Goal: Task Accomplishment & Management: Complete application form

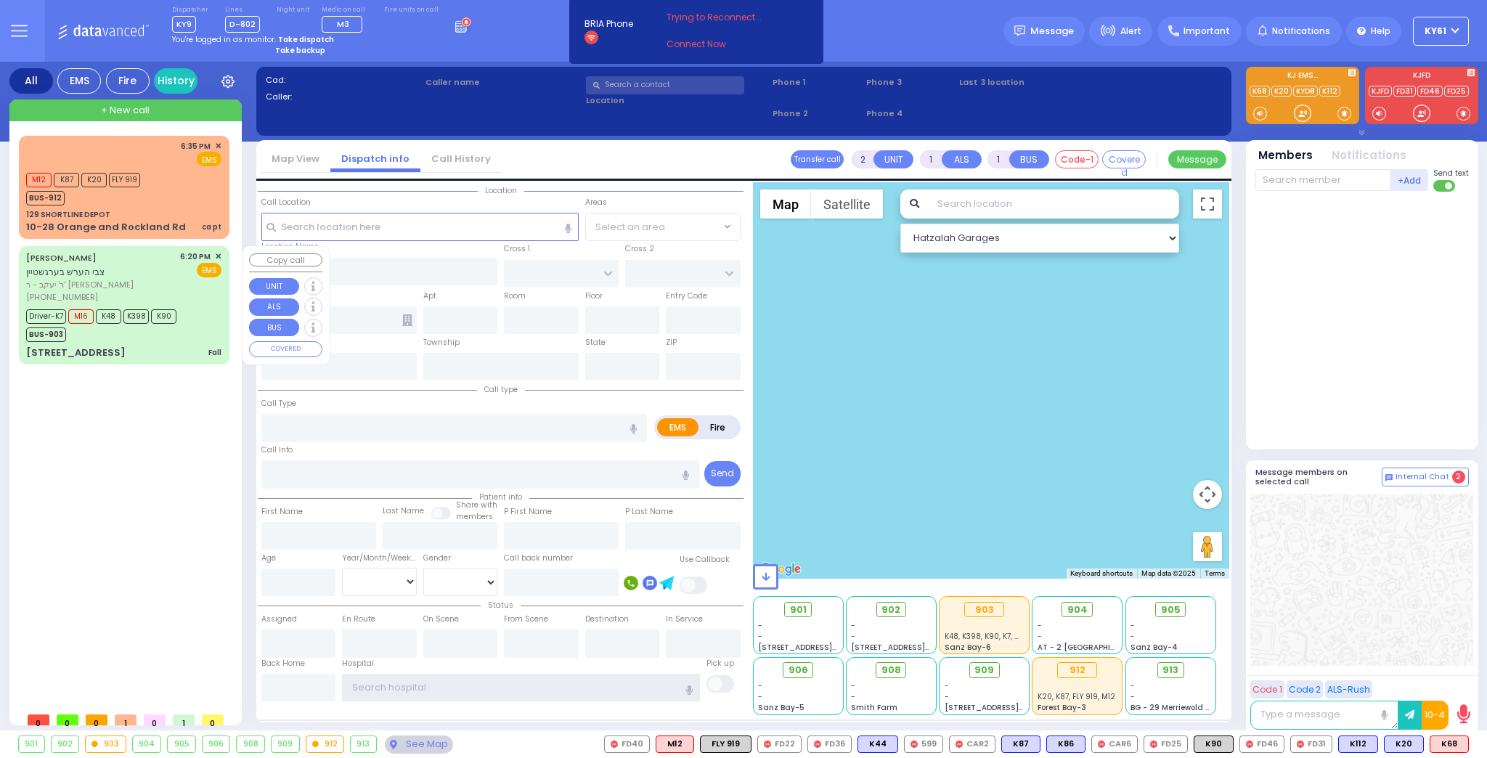
type input "ky61"
click at [210, 306] on div "Driver-K7 M16 K48 K398 K90 BUS-903" at bounding box center [123, 324] width 195 height 36
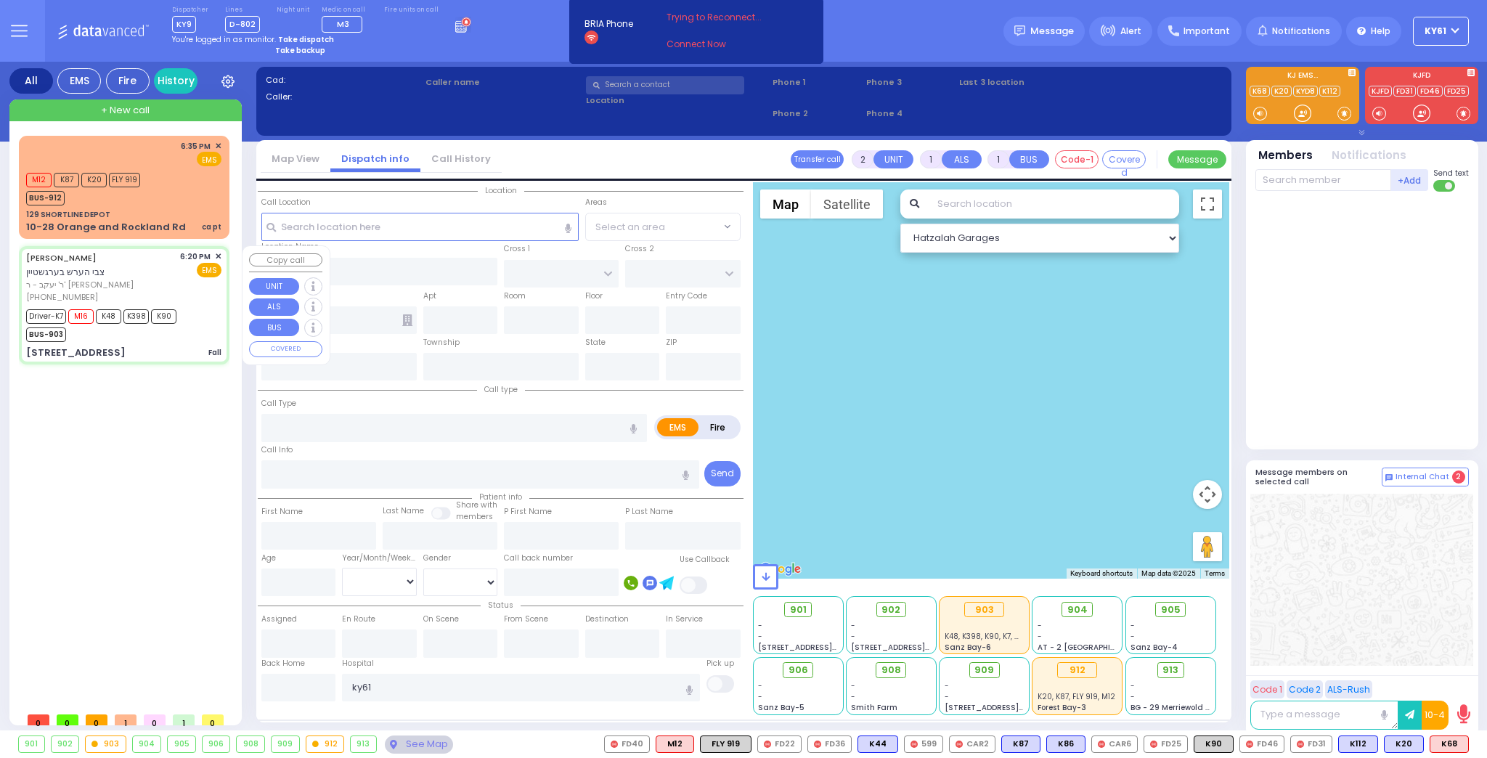
type input "6"
select select
type input "Fall"
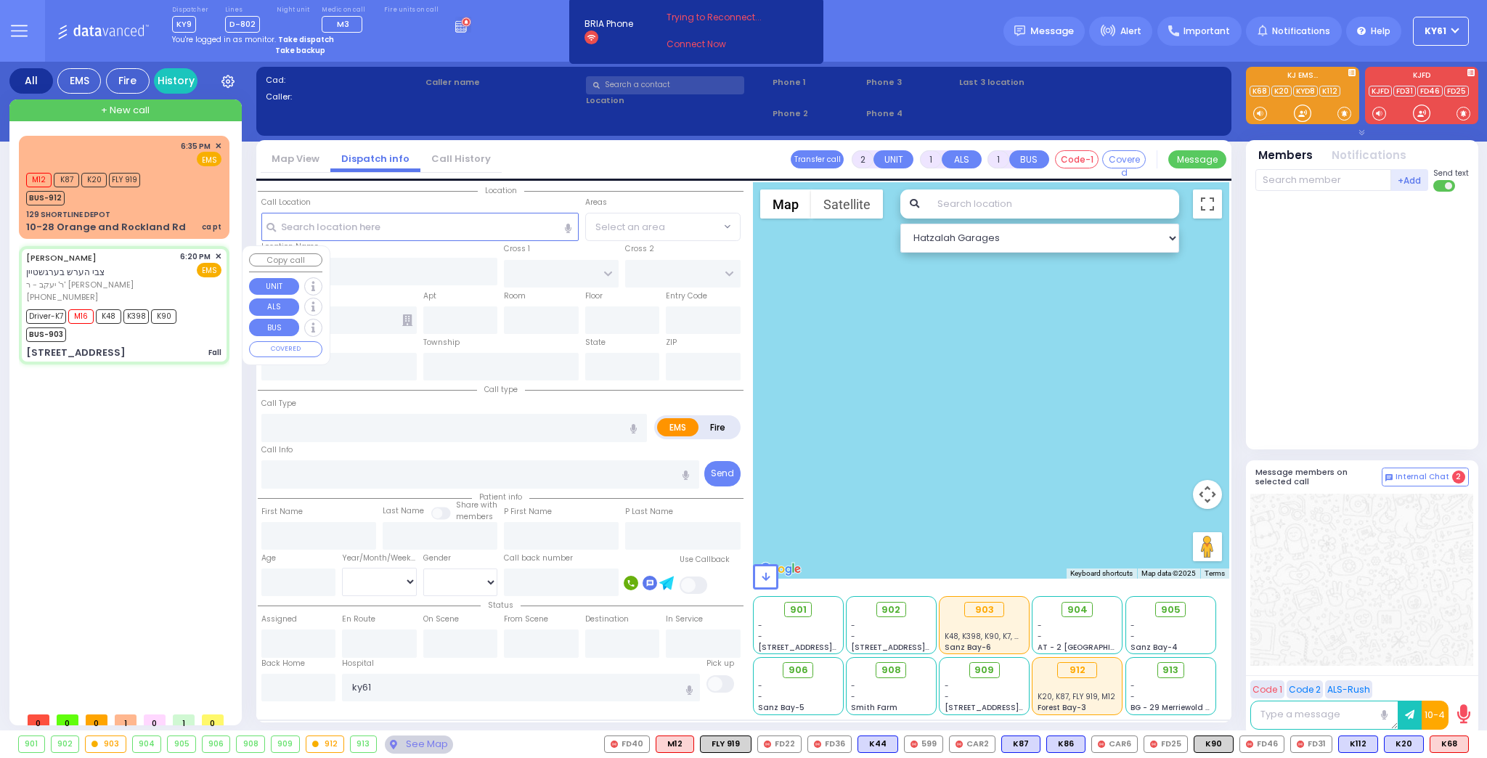
radio input "true"
type input "[PERSON_NAME]"
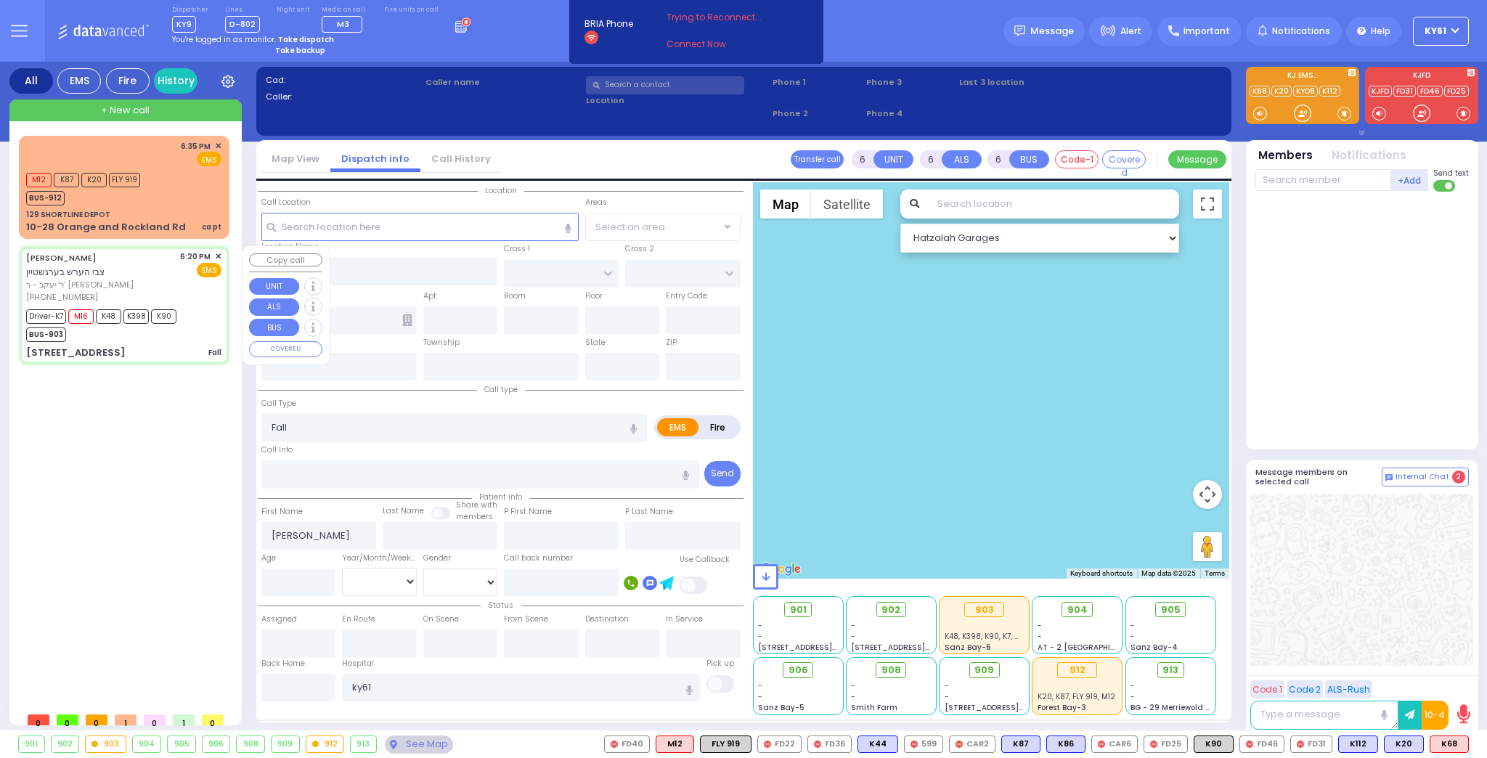
type input "11"
select select "Month"
select select "[DEMOGRAPHIC_DATA]"
type input "18:20"
type input "18:21"
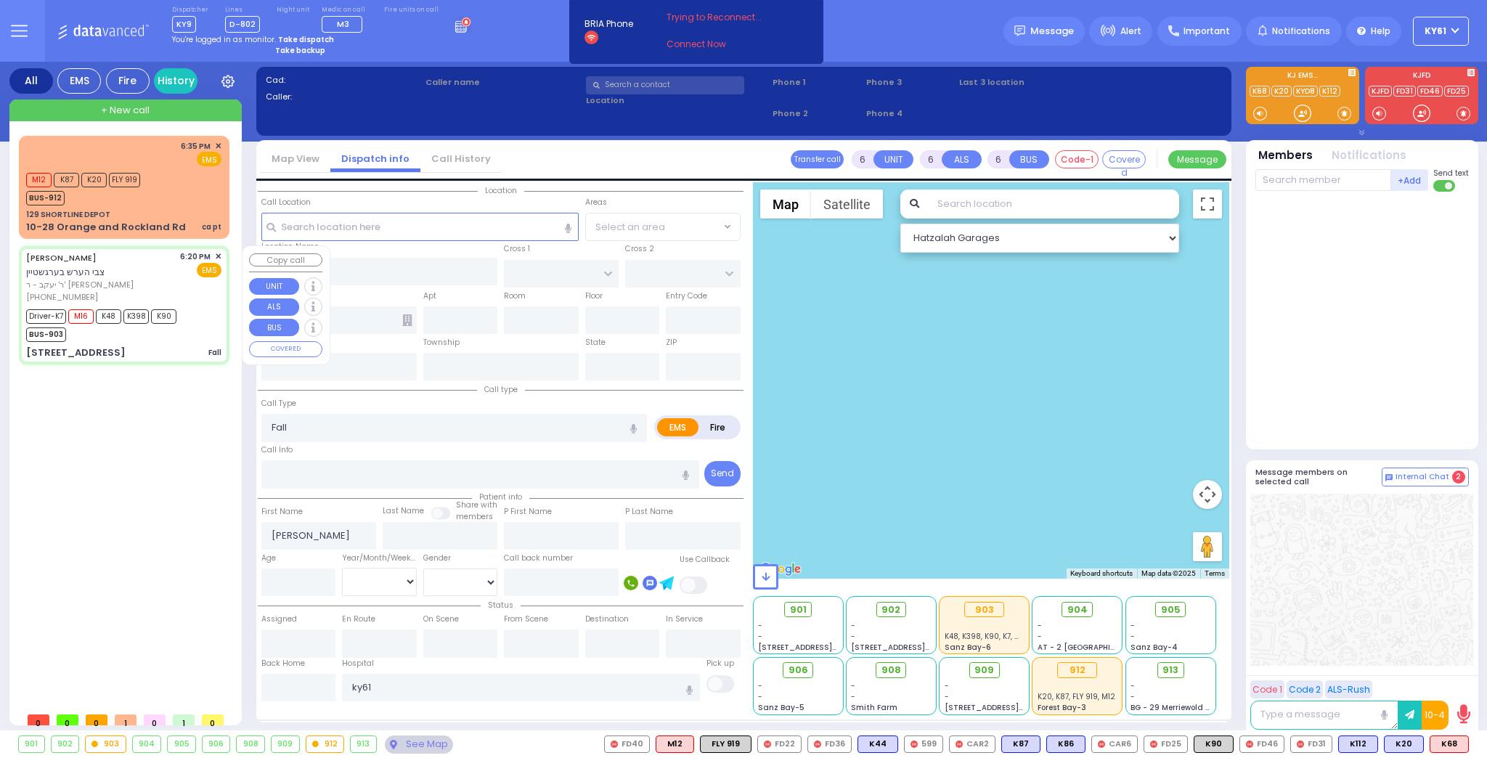
type input "18:24"
type input "18:45"
type input "19:10"
type input "20:00"
type input "[GEOGRAPHIC_DATA]"
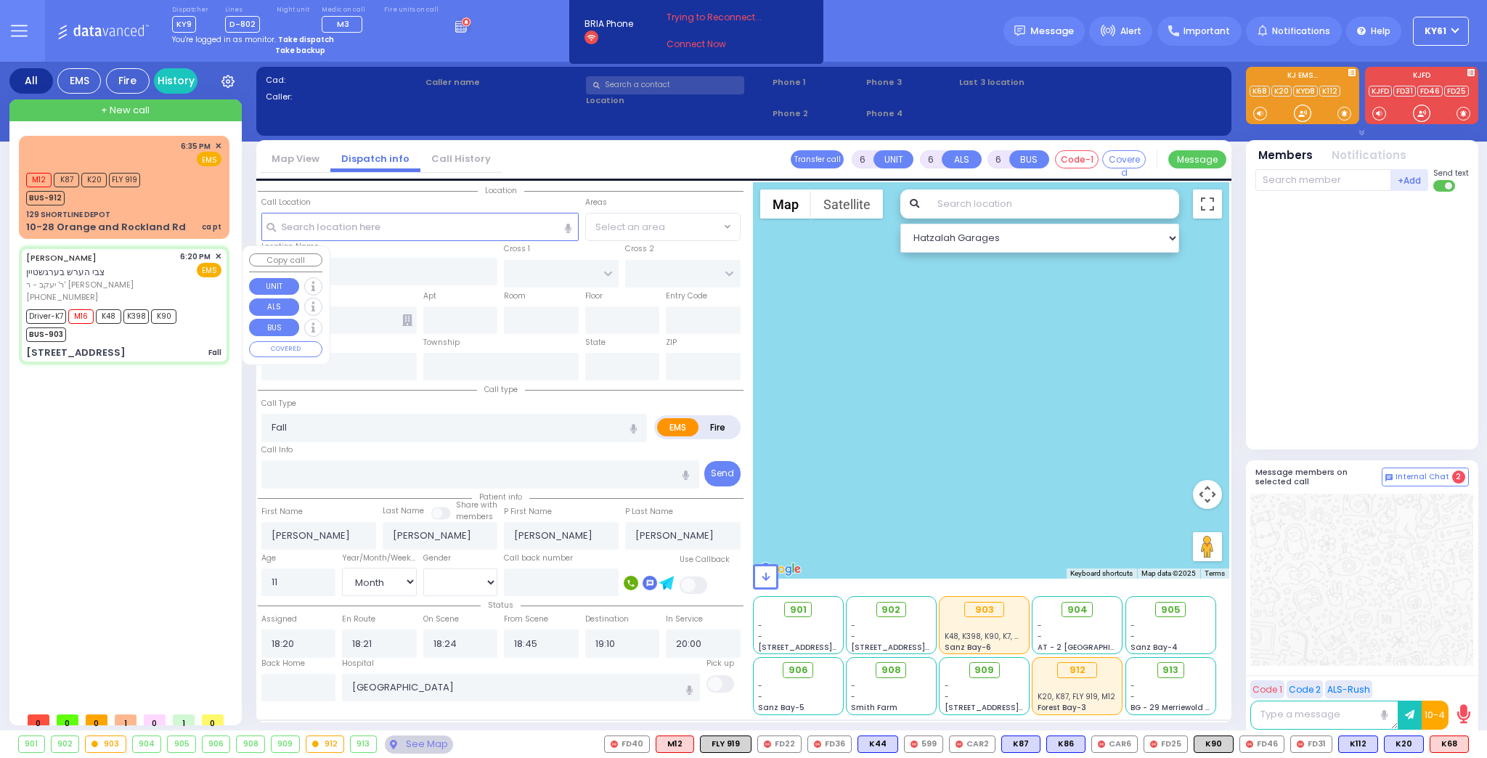
select select "Hatzalah Garages"
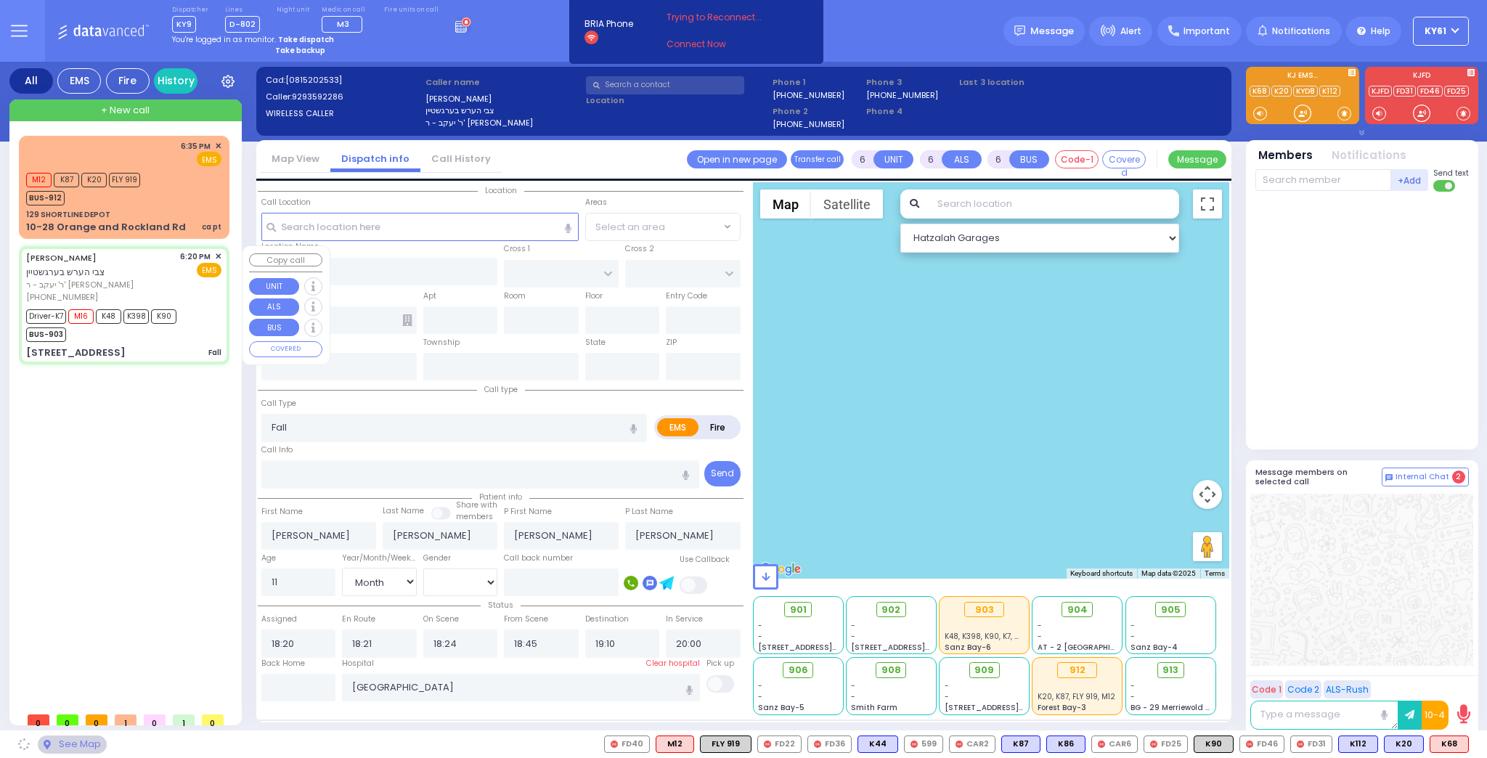
type input "PECOS COURT"
type input "DALLAS DR"
type input "[STREET_ADDRESS]"
type input "Monroe"
type input "[US_STATE]"
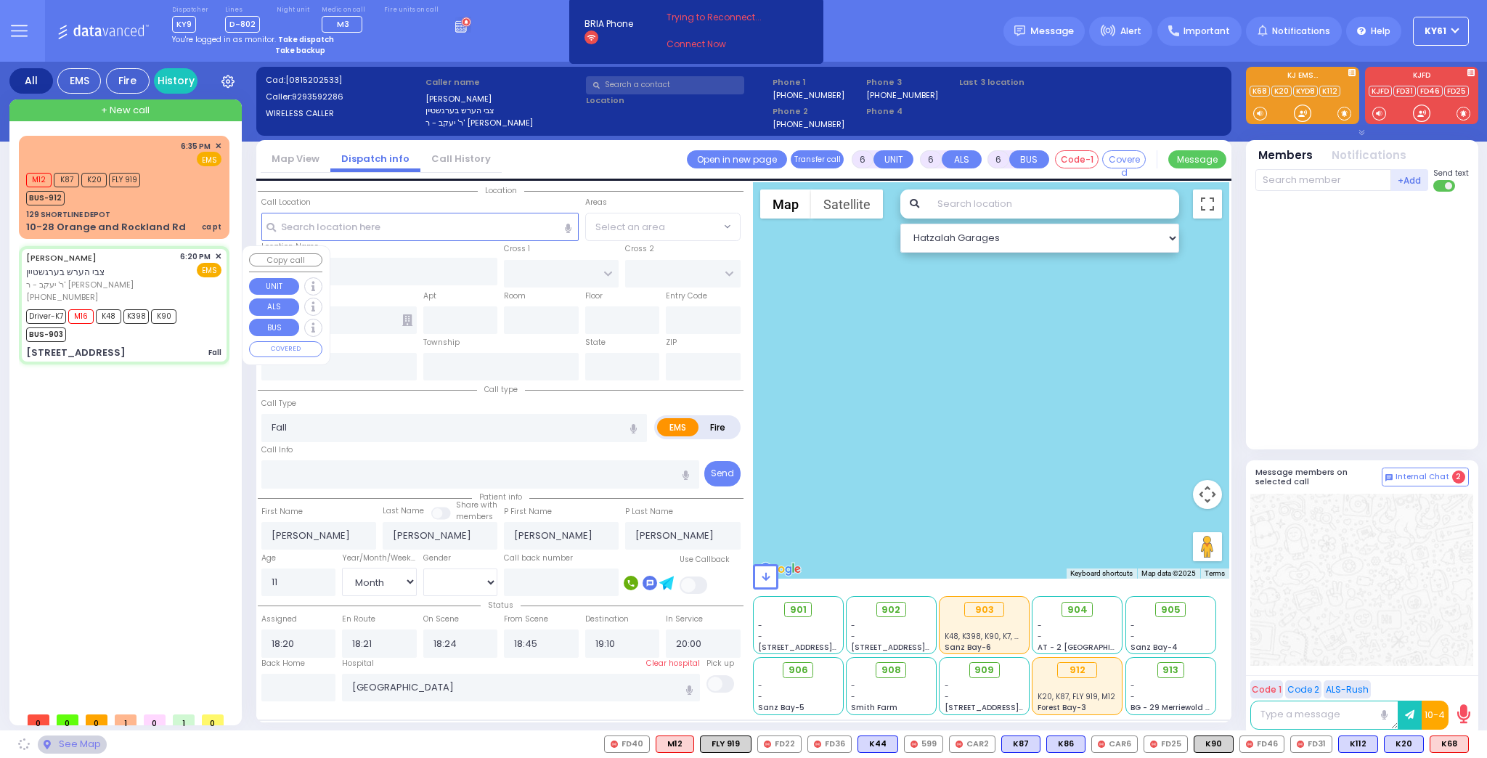
type input "10950"
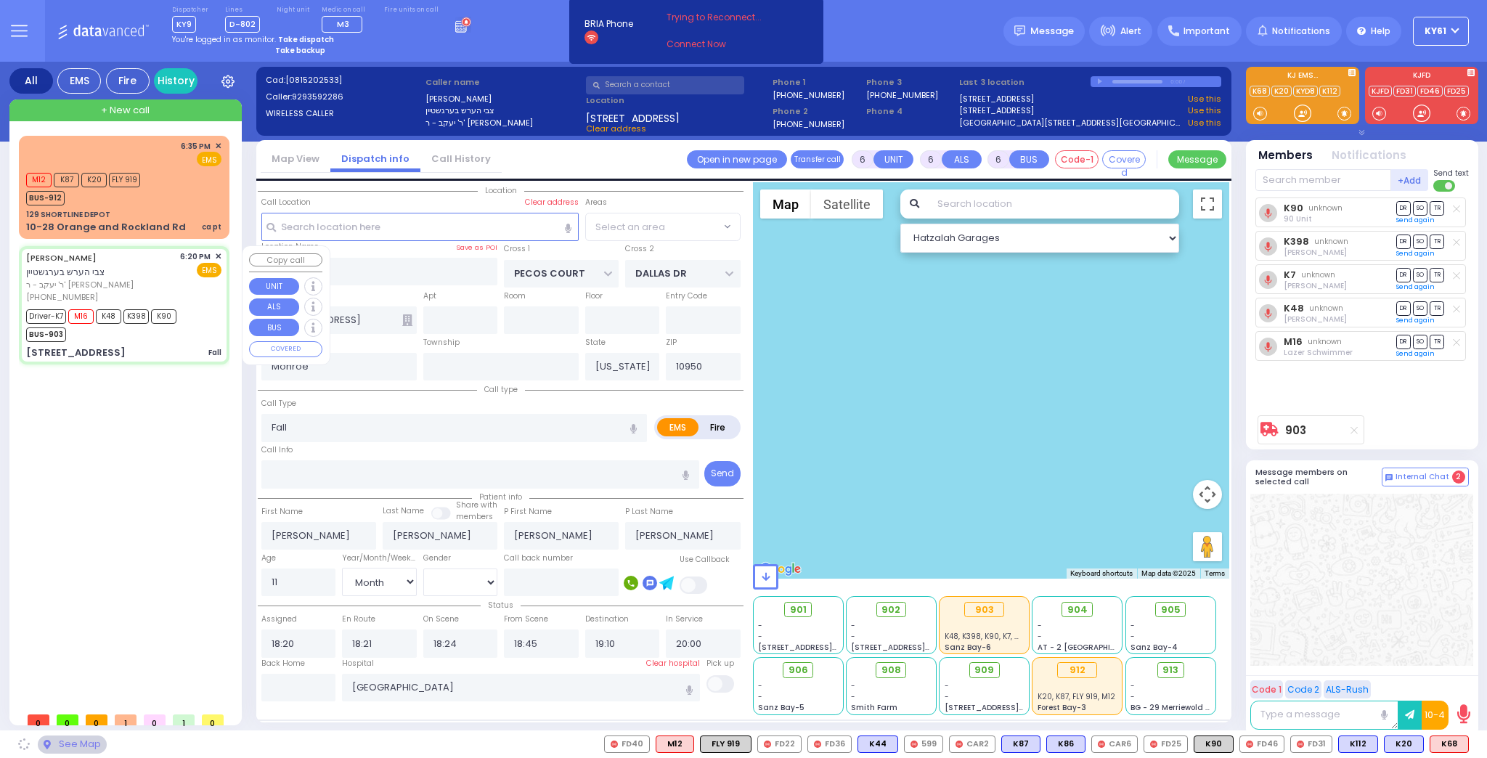
select select "[GEOGRAPHIC_DATA]"
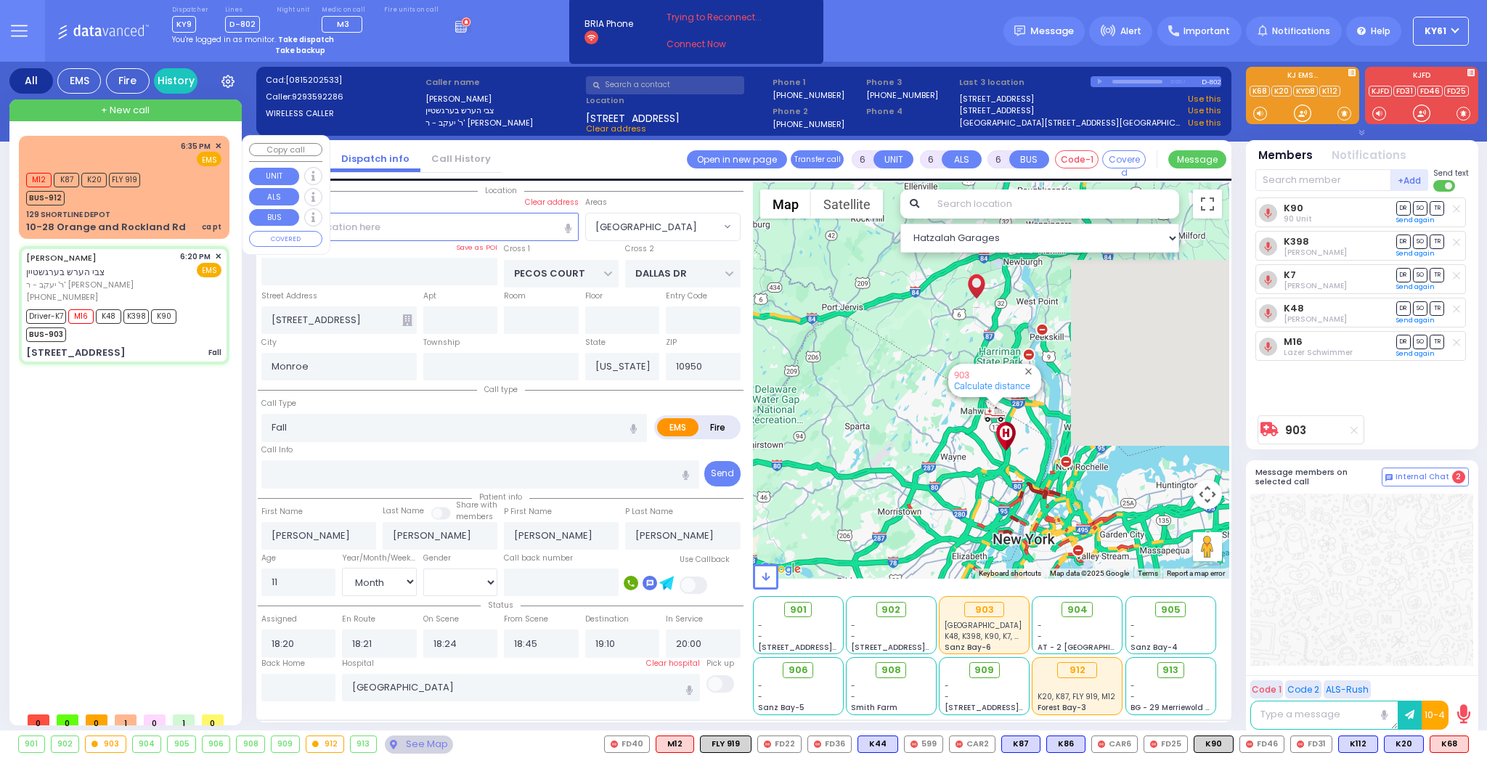
click at [184, 191] on div "M12 K87 K20 FLY 919 BUS-912" at bounding box center [123, 187] width 195 height 36
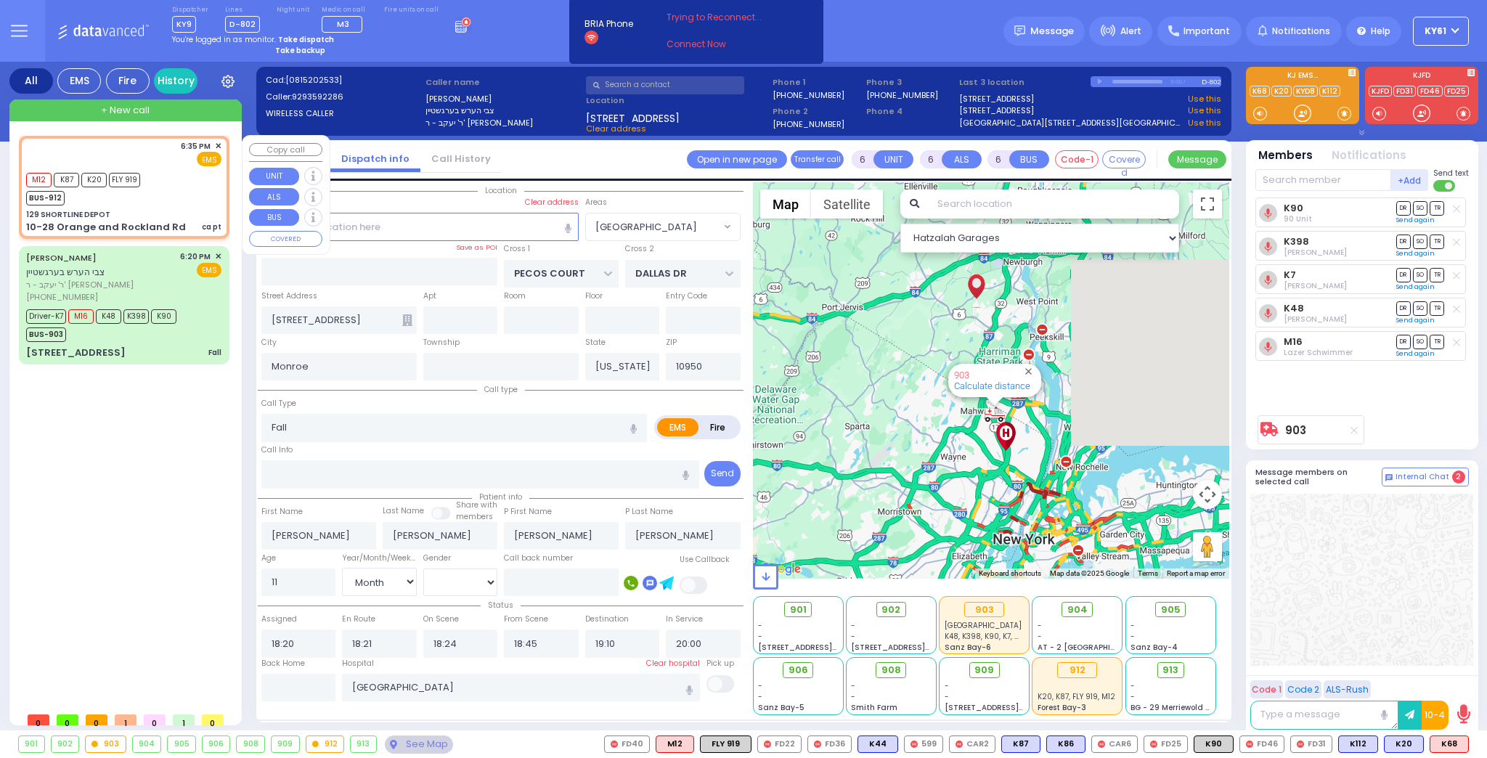
type input "2"
type input "1"
select select
type input "ca pt"
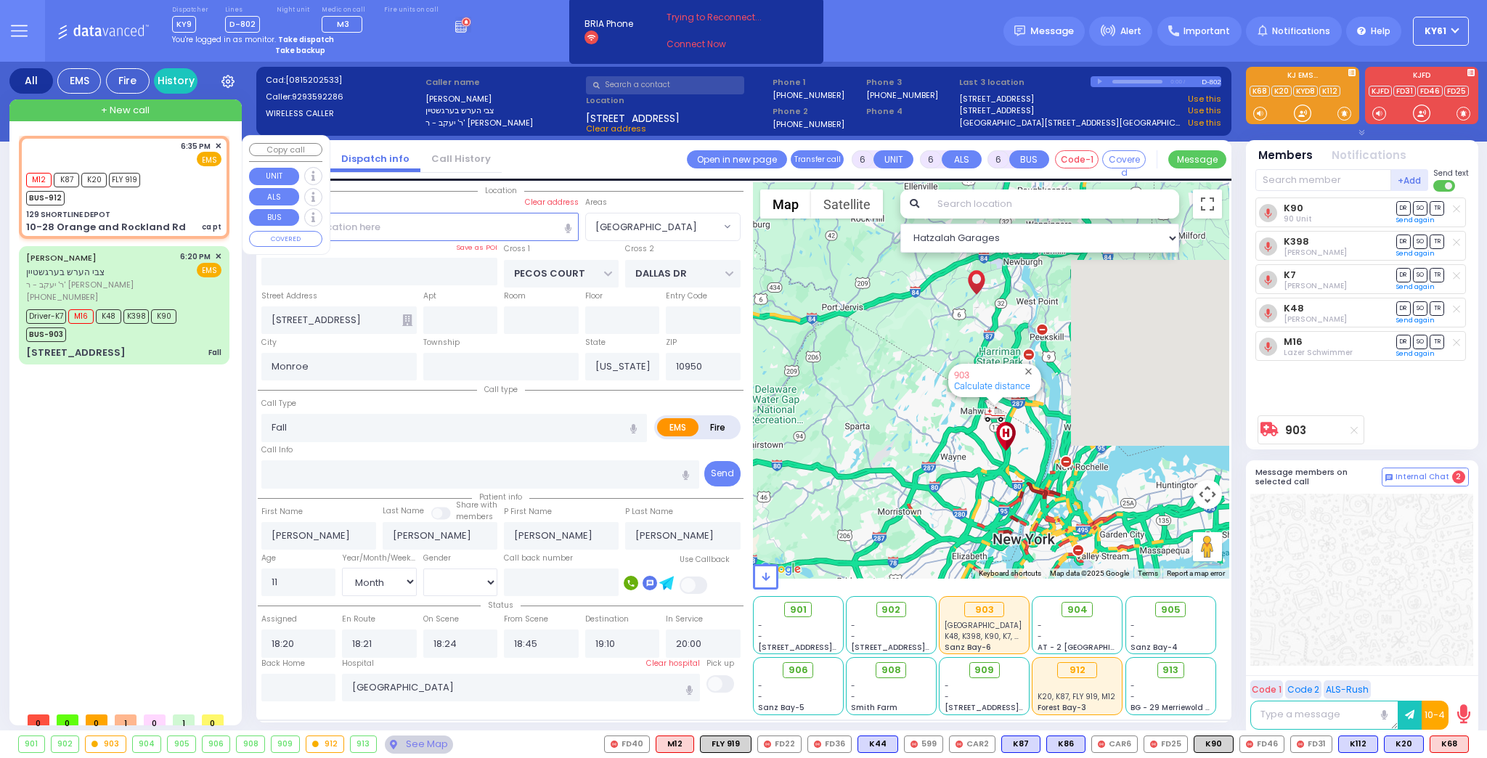
radio input "true"
select select
type input "18:35"
type input "18:37"
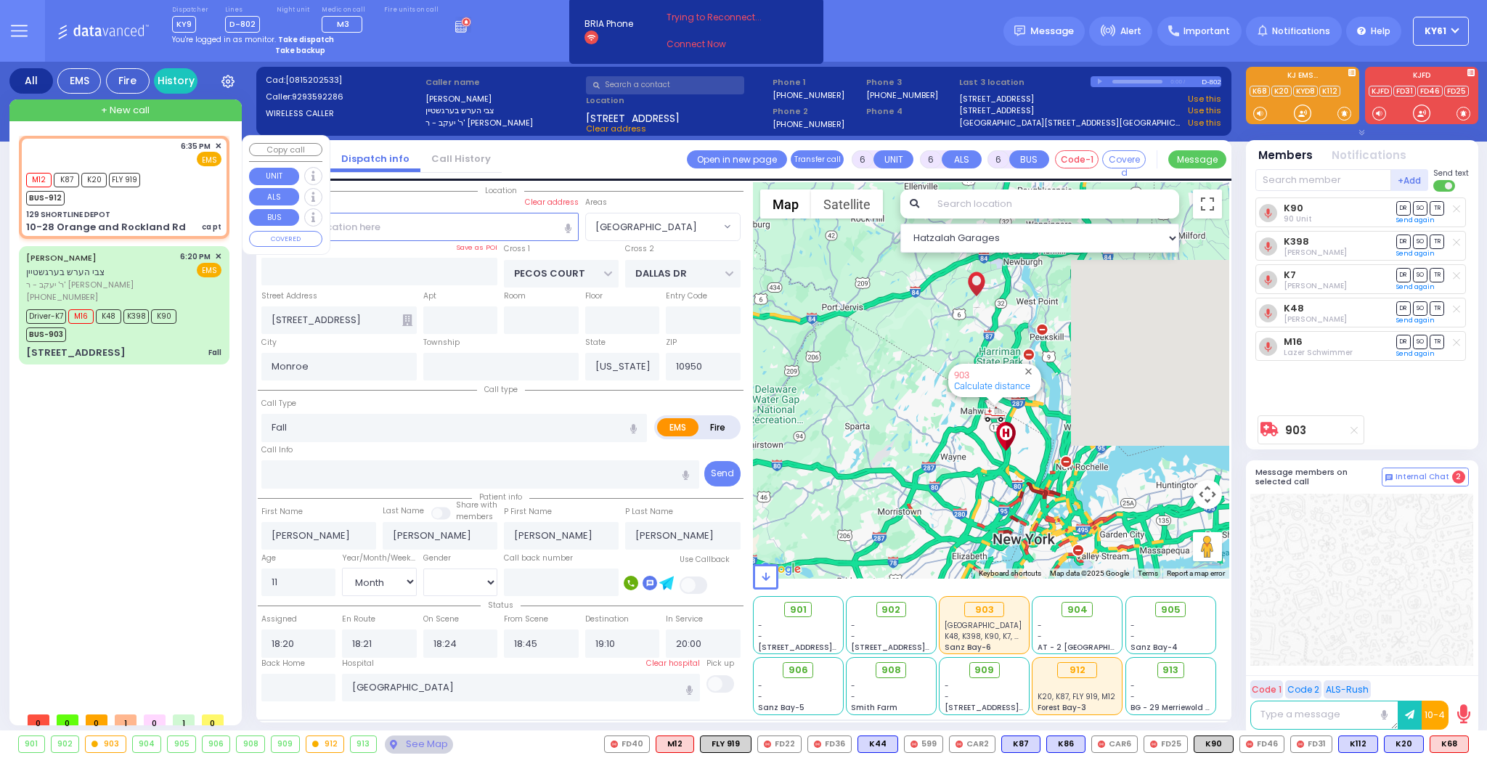
type input "[US_STATE] Presbyterian [PERSON_NAME][GEOGRAPHIC_DATA]"
select select "Hatzalah Garages"
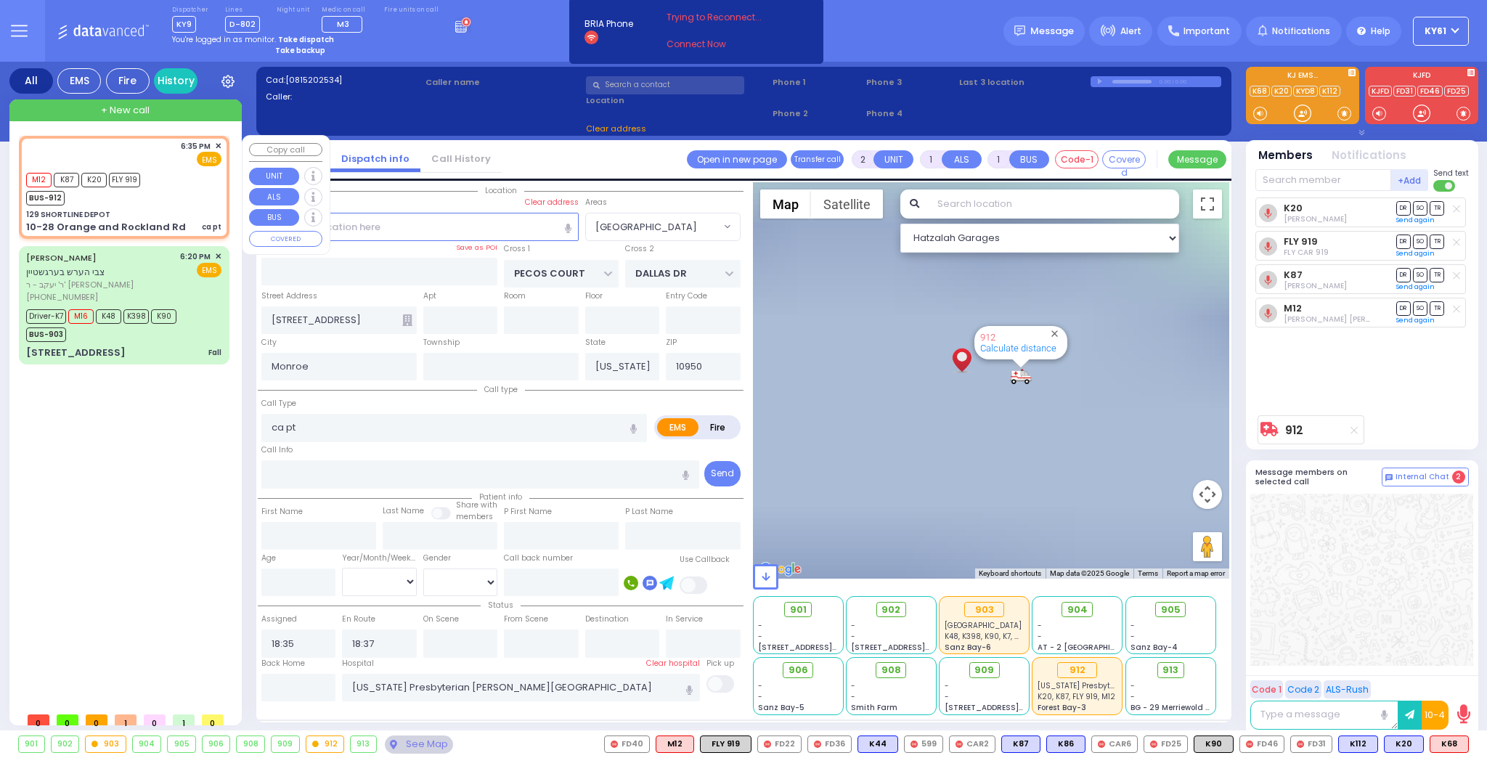
type input "129 SHORTLINE DEPOT"
type input "10-28 Orange and Rockland Rd"
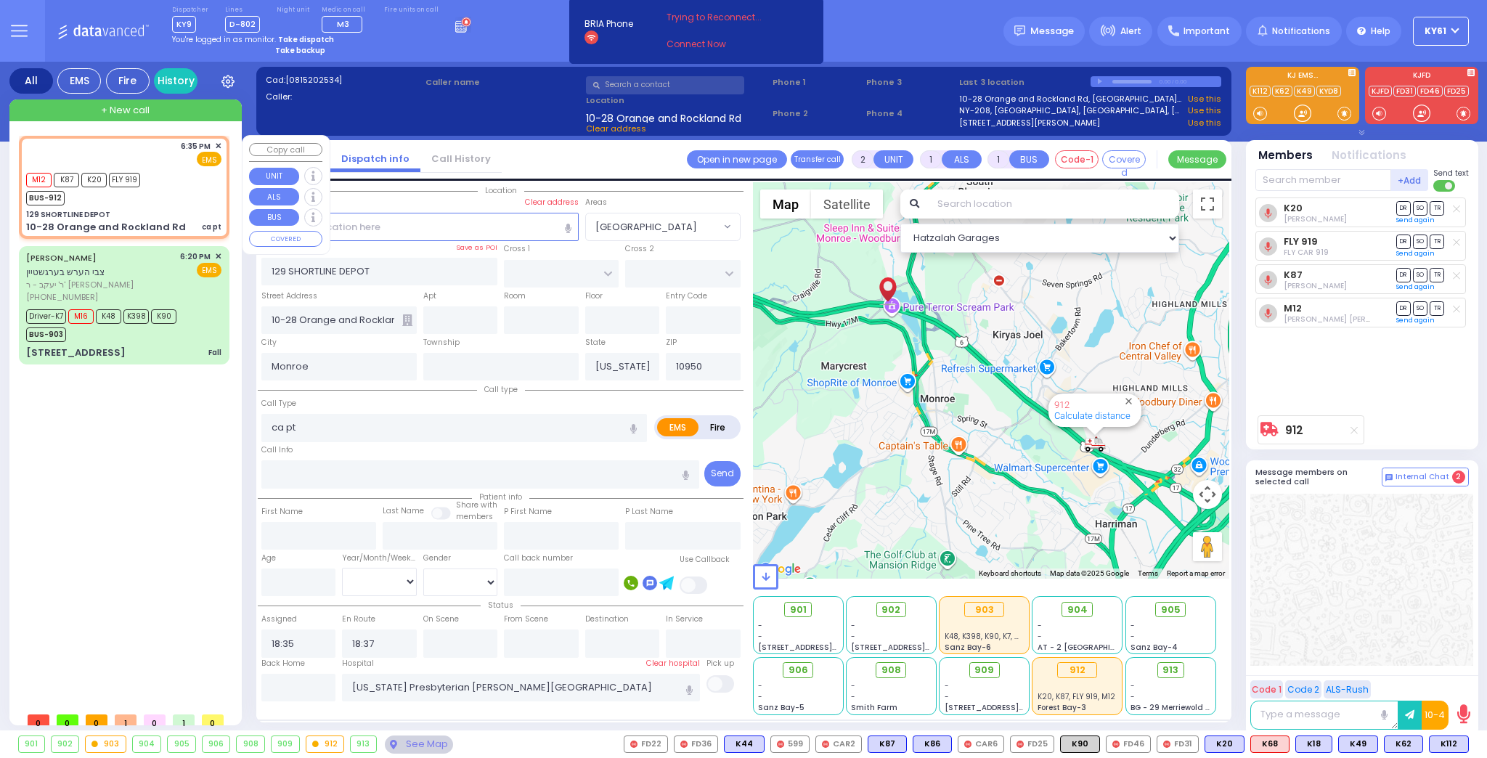
type input "6"
select select
radio input "true"
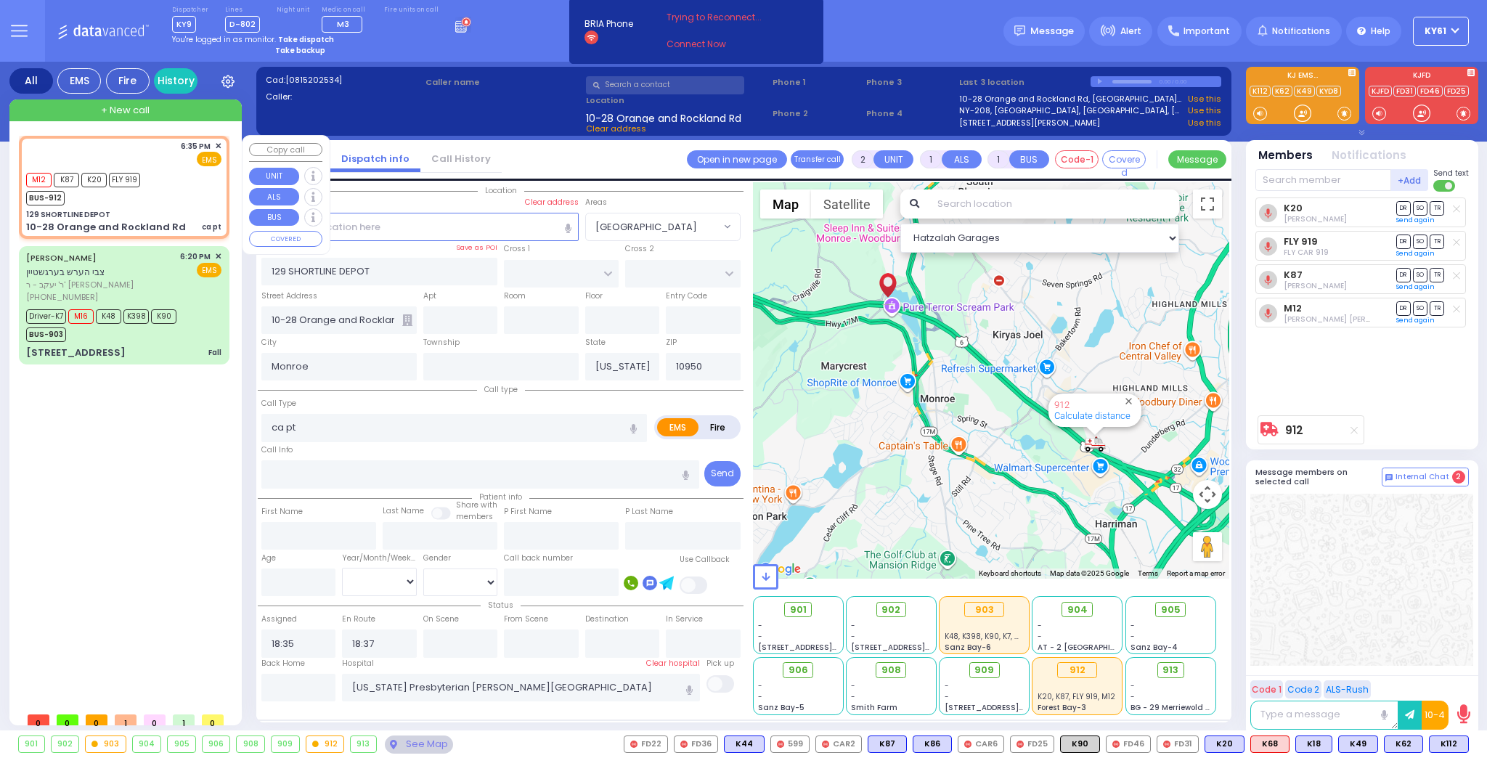
type input "Unknown"
select select "Year"
select select "Hatzalah Garages"
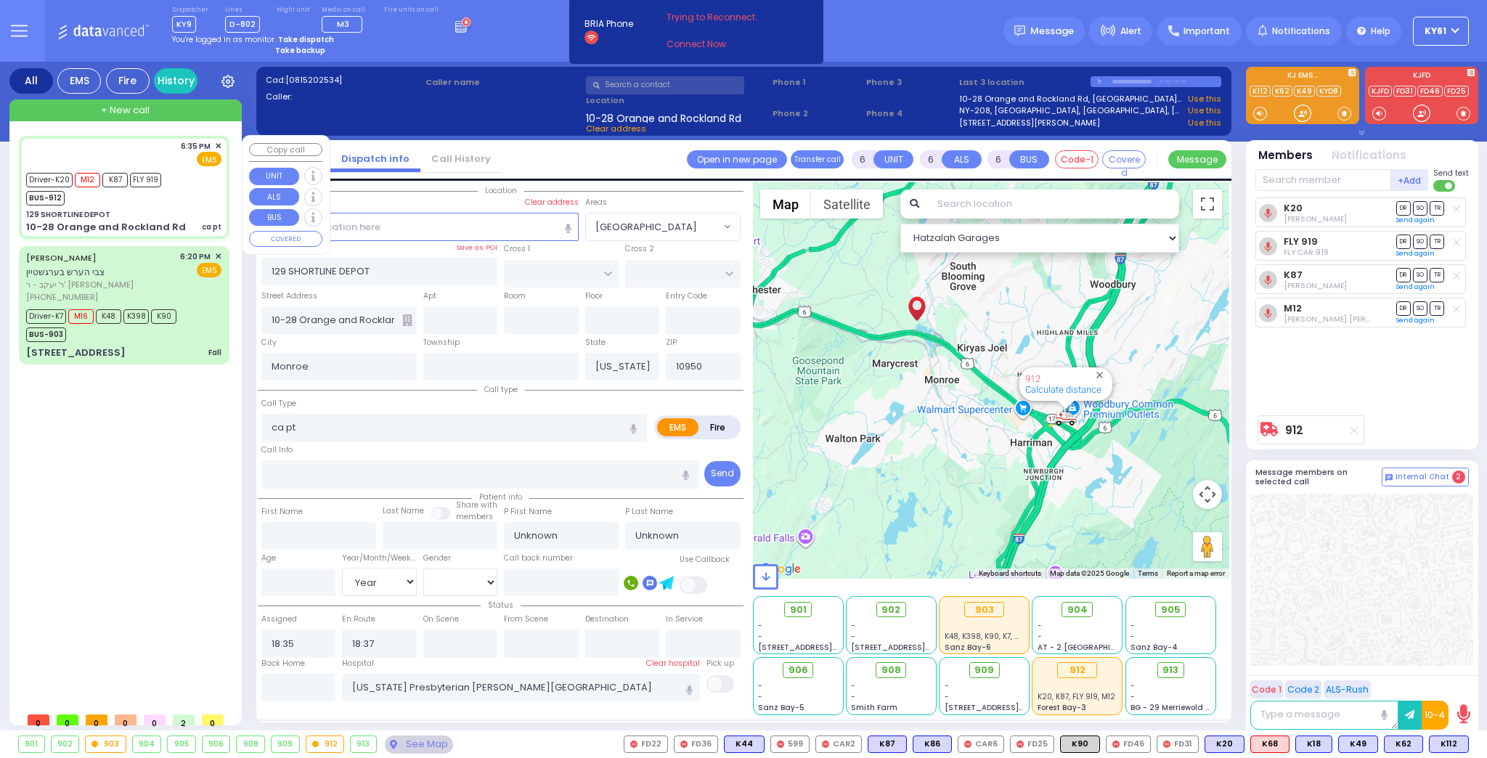
select select
radio input "true"
select select "Year"
type input "18:57"
type input "19:09"
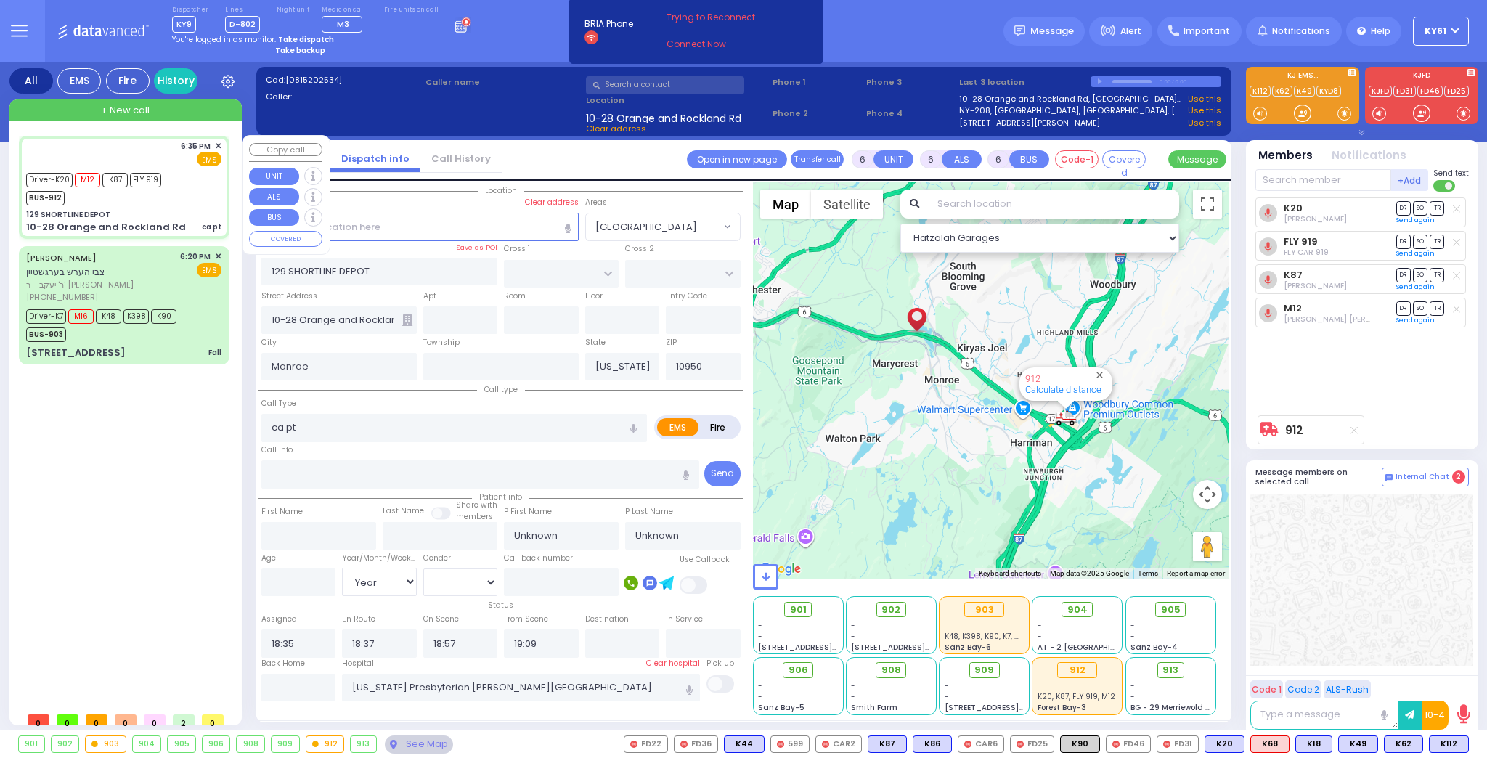
select select "Hatzalah Garages"
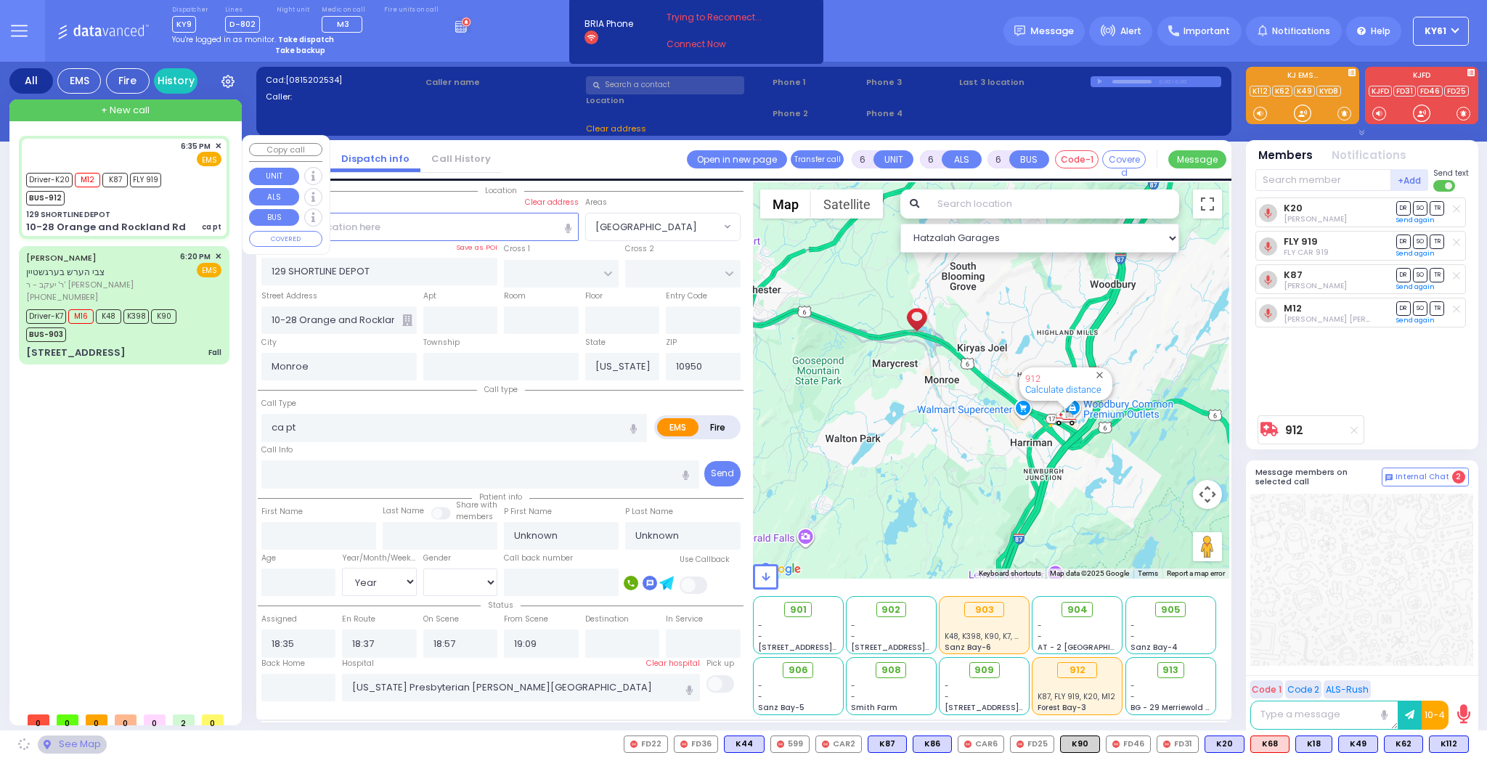
select select
radio input "true"
select select "Year"
select select "Hatzalah Garages"
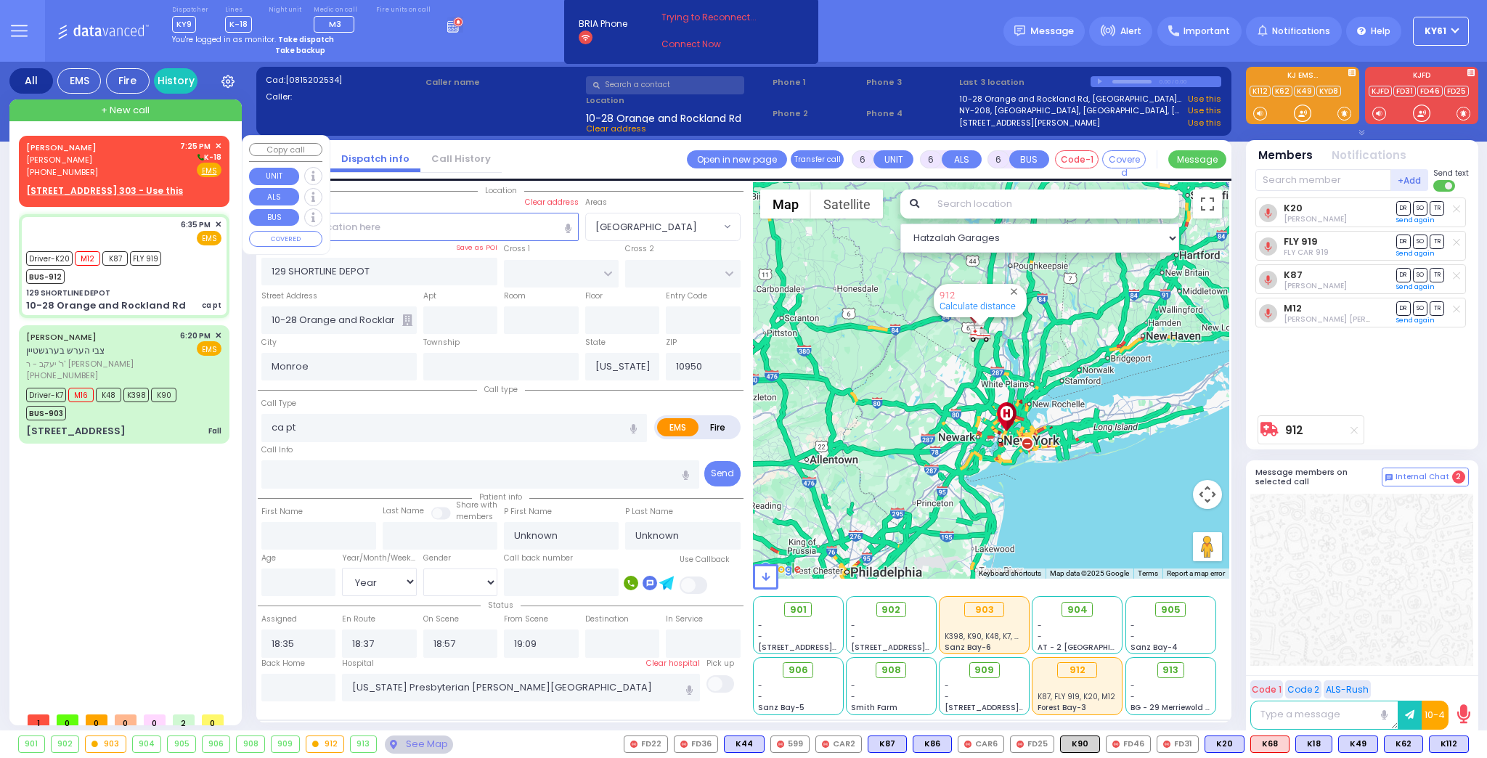
select select
radio input "true"
type input "[PERSON_NAME]"
type input "Ziegelheim"
type input "78"
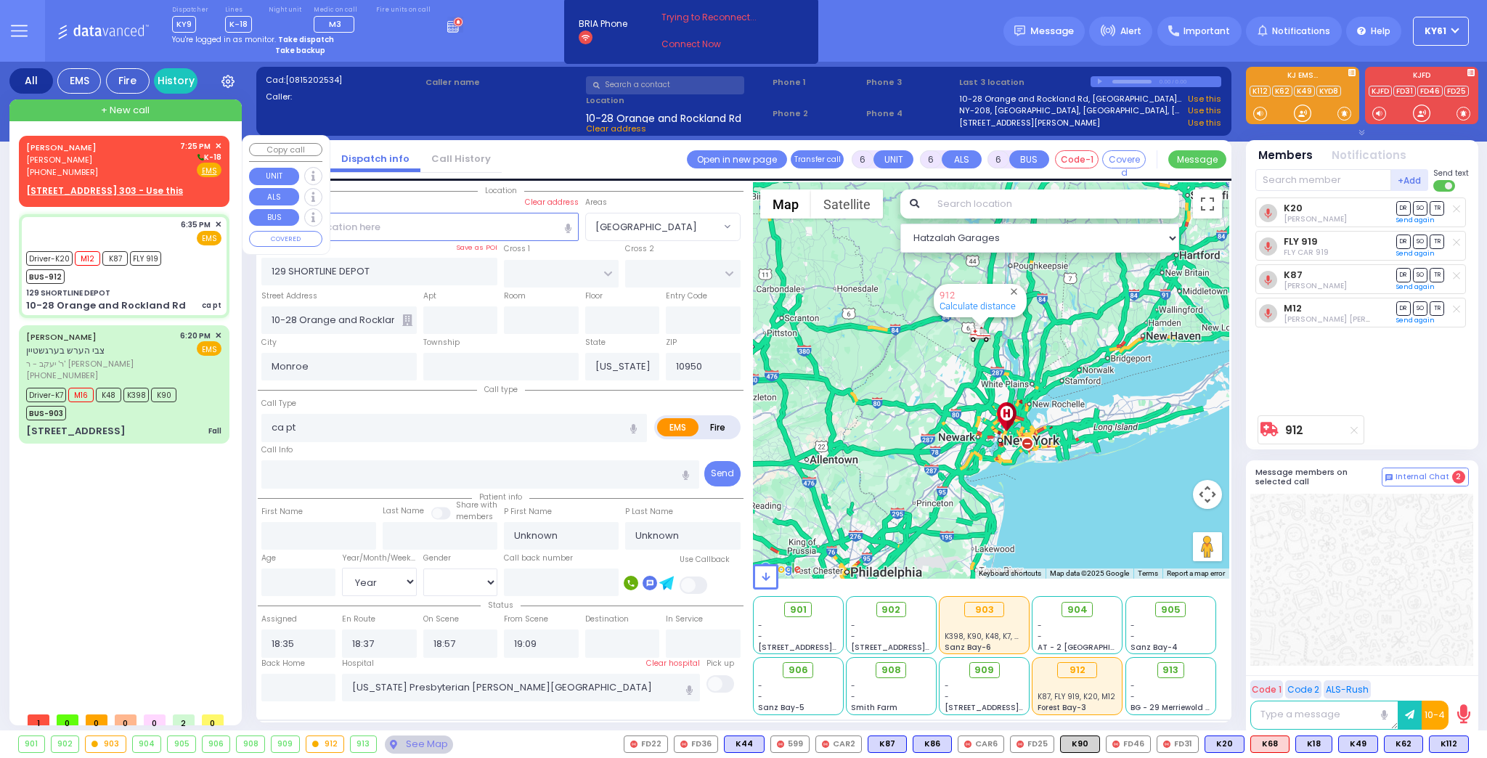
select select "Year"
select select "[DEMOGRAPHIC_DATA]"
select select "Hatzalah Garages"
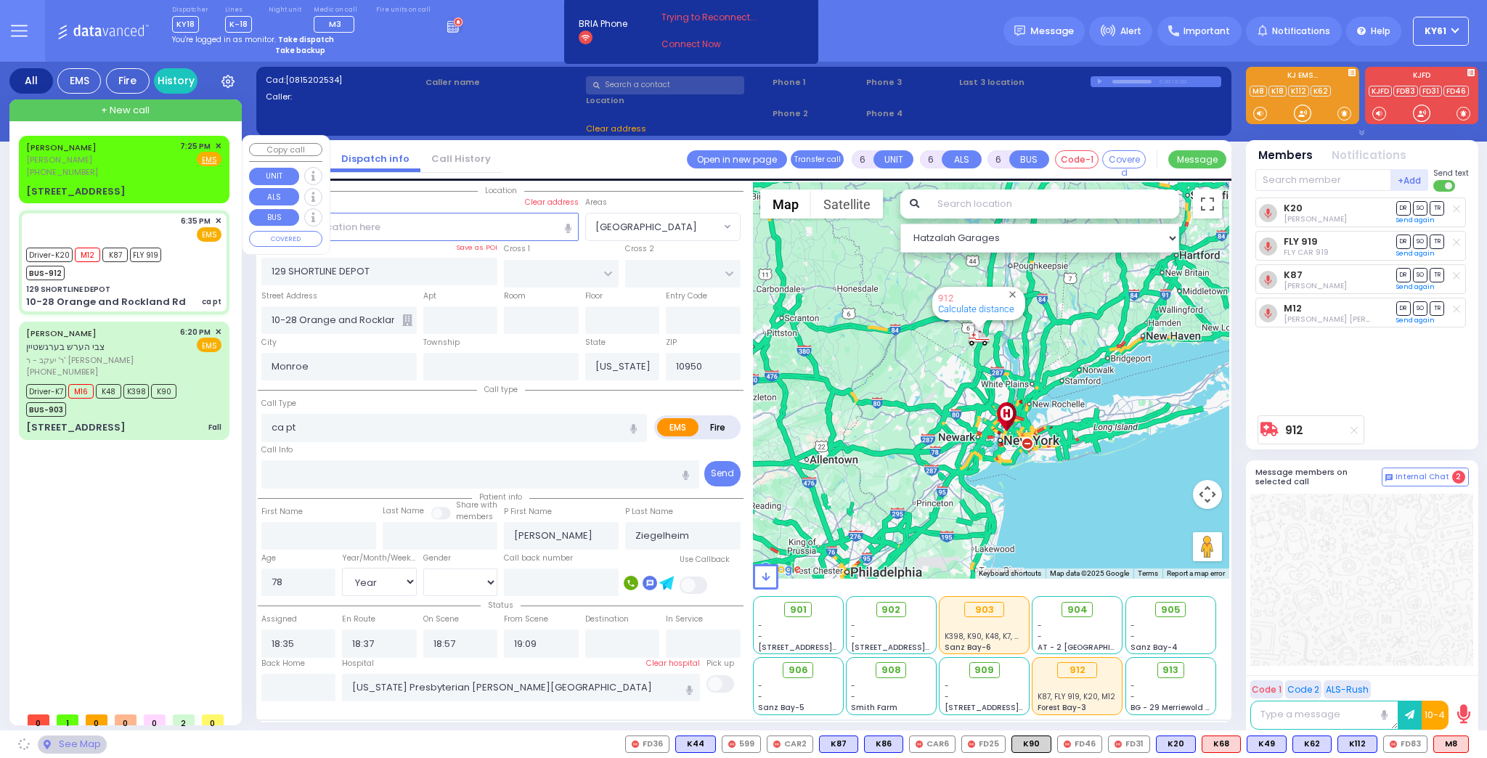
select select
radio input "true"
select select "Year"
select select "[DEMOGRAPHIC_DATA]"
select select "Hatzalah Garages"
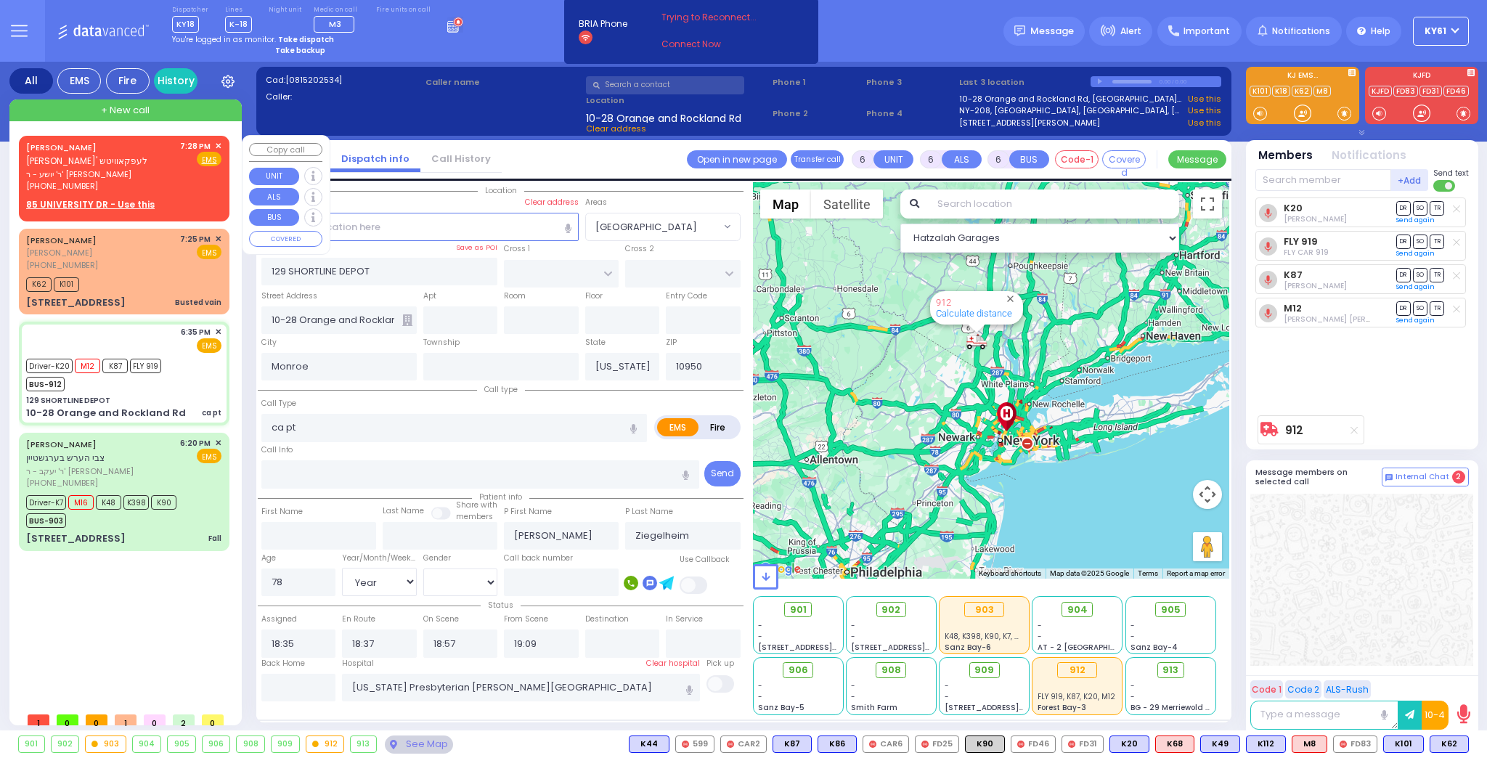
select select
radio input "true"
select select "Year"
select select "[DEMOGRAPHIC_DATA]"
select select "Hatzalah Garages"
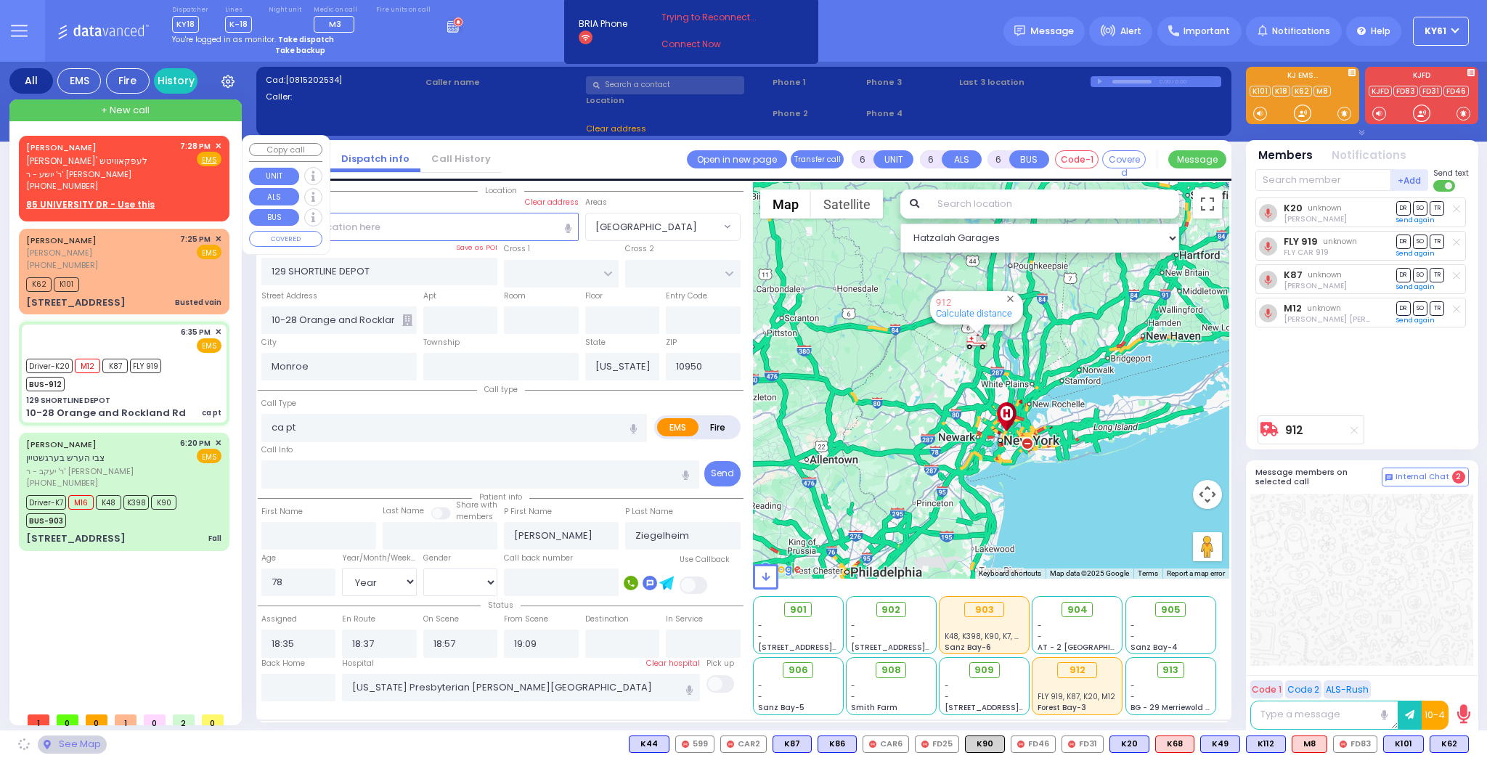
select select
radio input "true"
select select "Year"
select select "[DEMOGRAPHIC_DATA]"
select select "Hatzalah Garages"
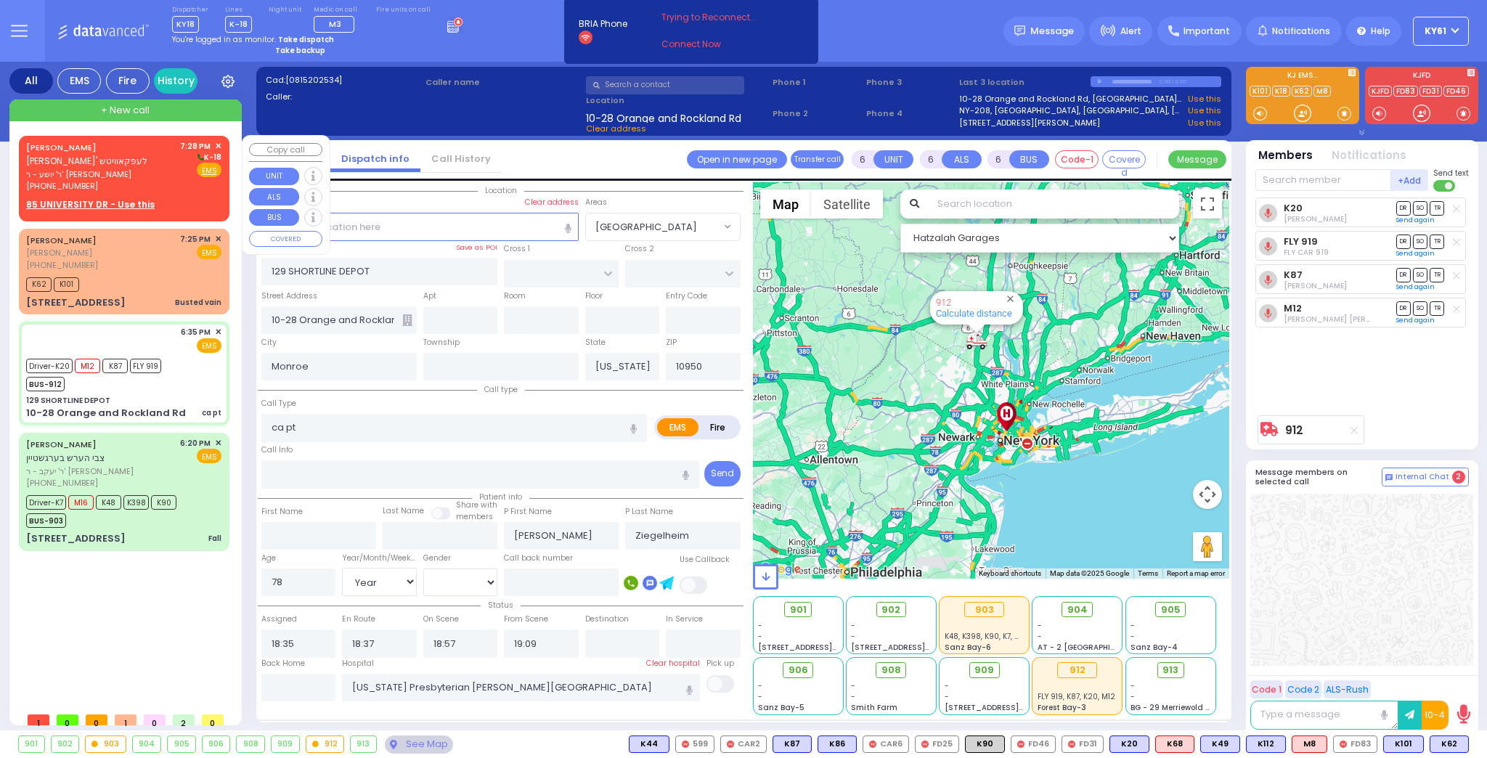
select select
radio input "true"
select select "Year"
select select "[DEMOGRAPHIC_DATA]"
select select "Hatzalah Garages"
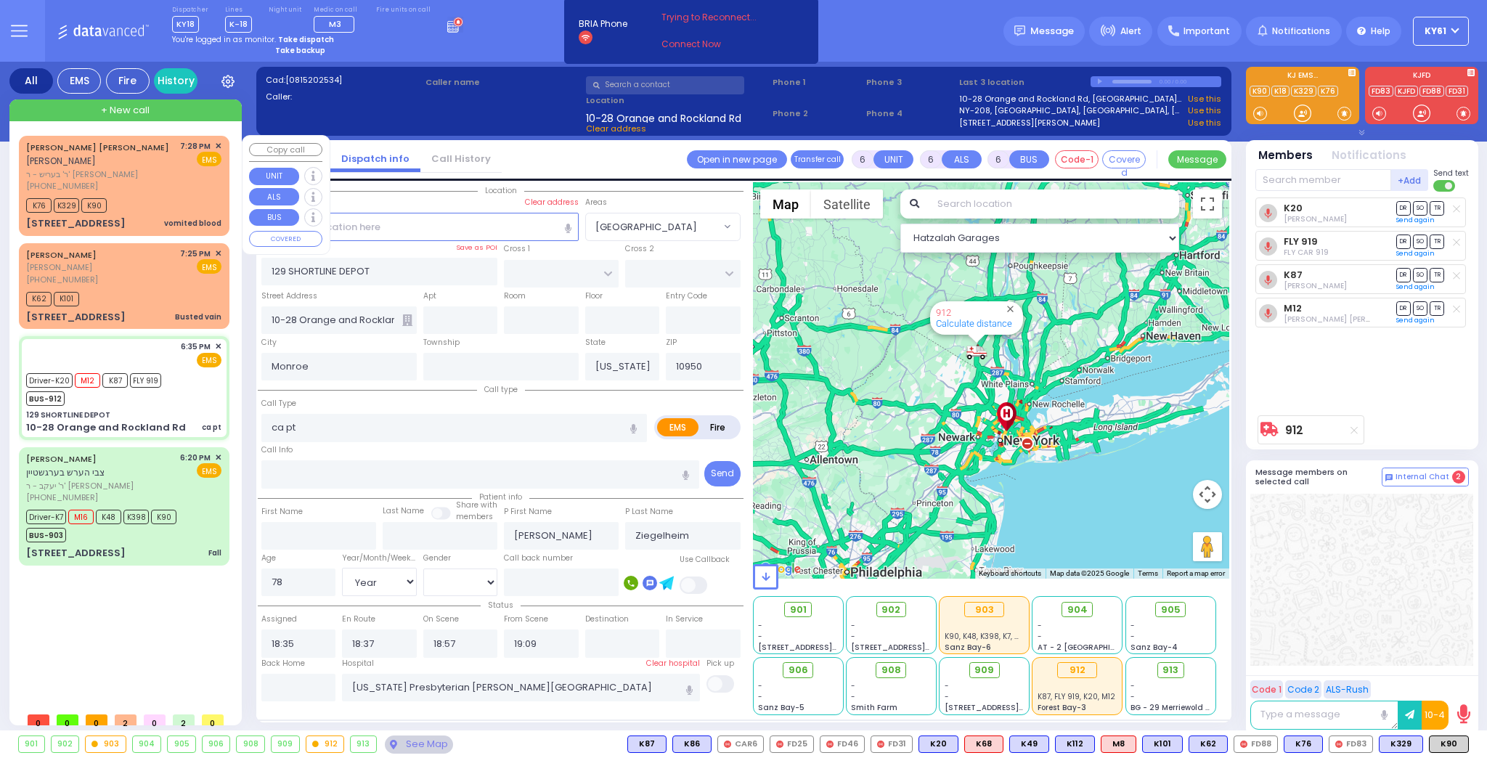
select select
radio input "true"
select select "Year"
select select "[DEMOGRAPHIC_DATA]"
select select "Hatzalah Garages"
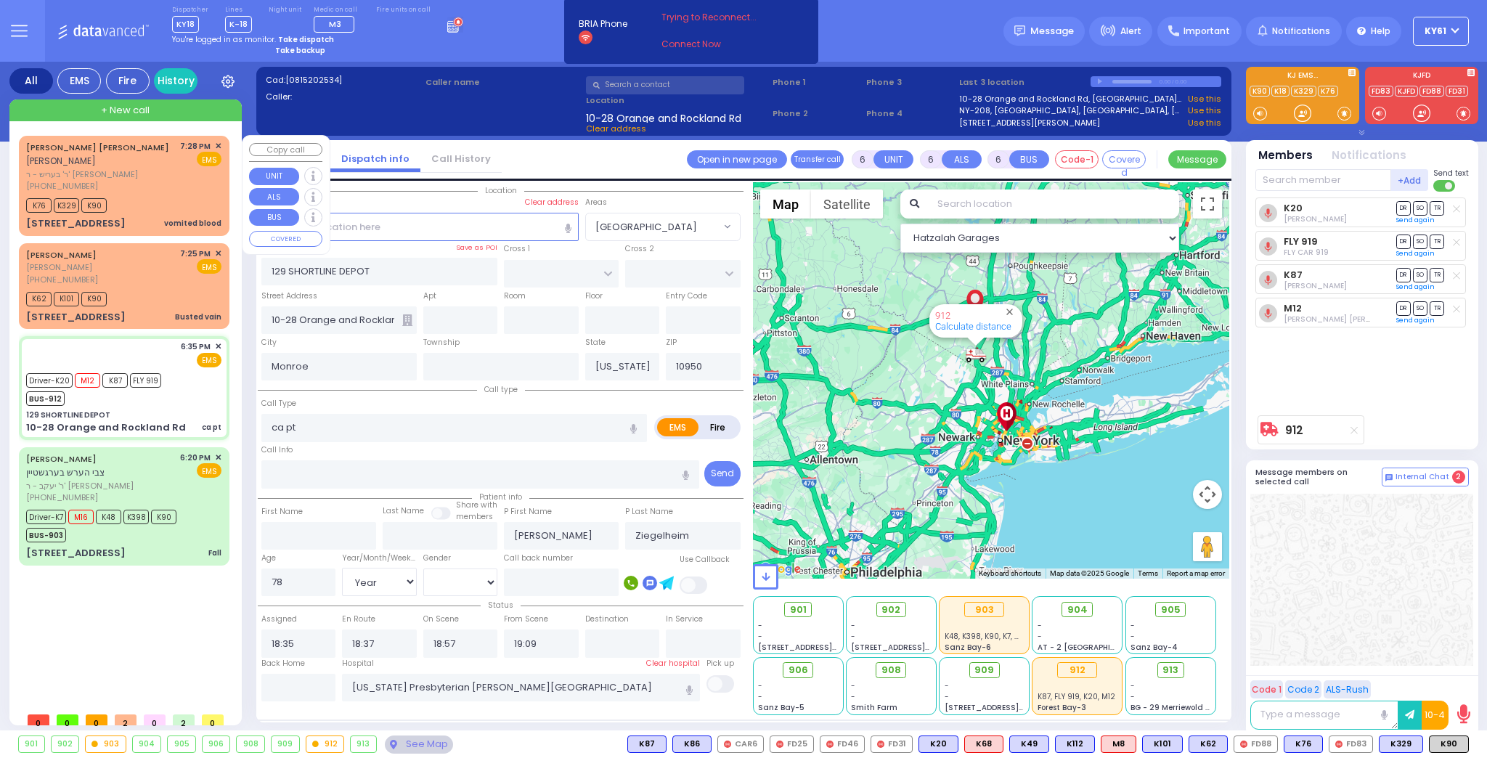
select select
radio input "true"
select select "Year"
select select "[DEMOGRAPHIC_DATA]"
select select "Hatzalah Garages"
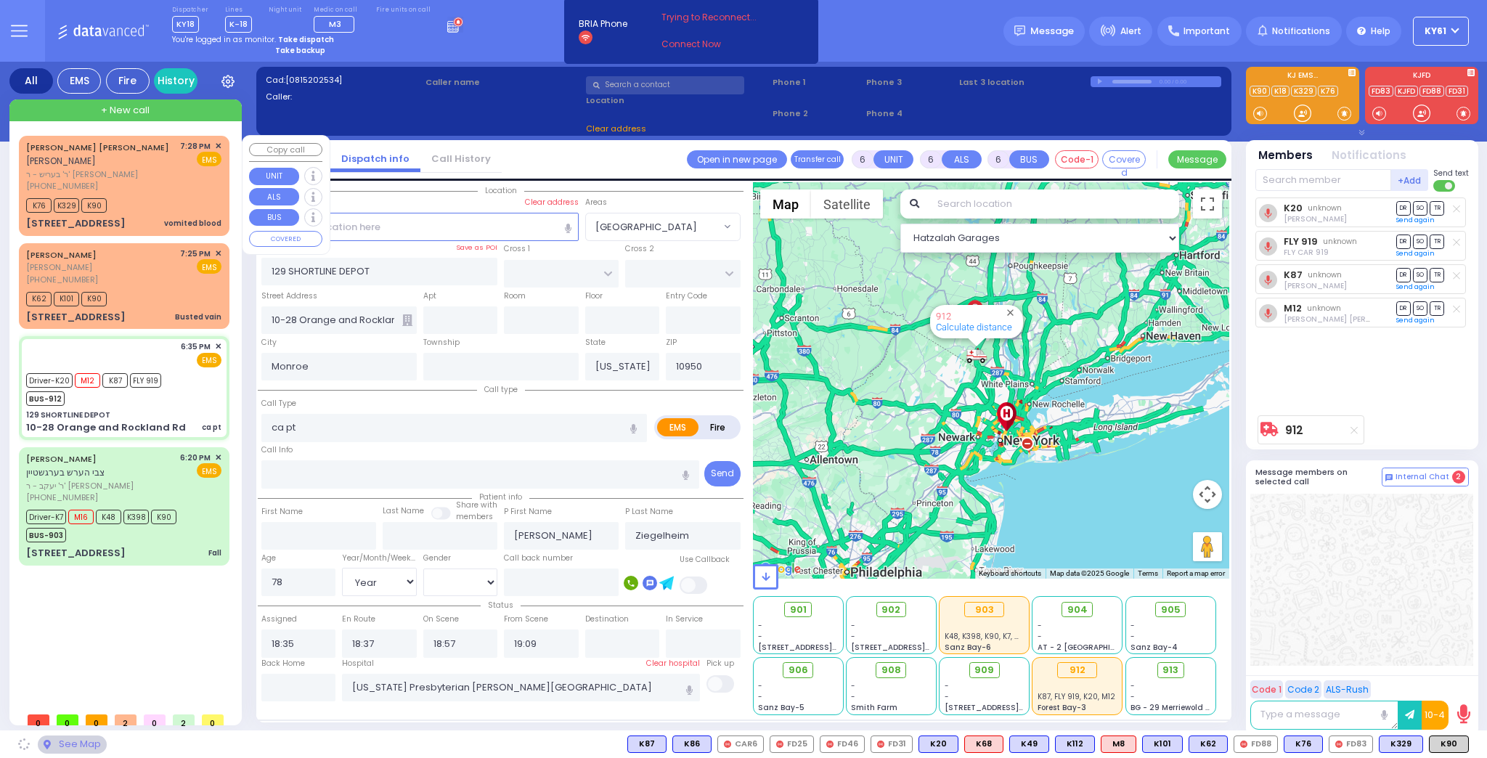
select select
radio input "true"
select select "Year"
select select "[DEMOGRAPHIC_DATA]"
select select "Hatzalah Garages"
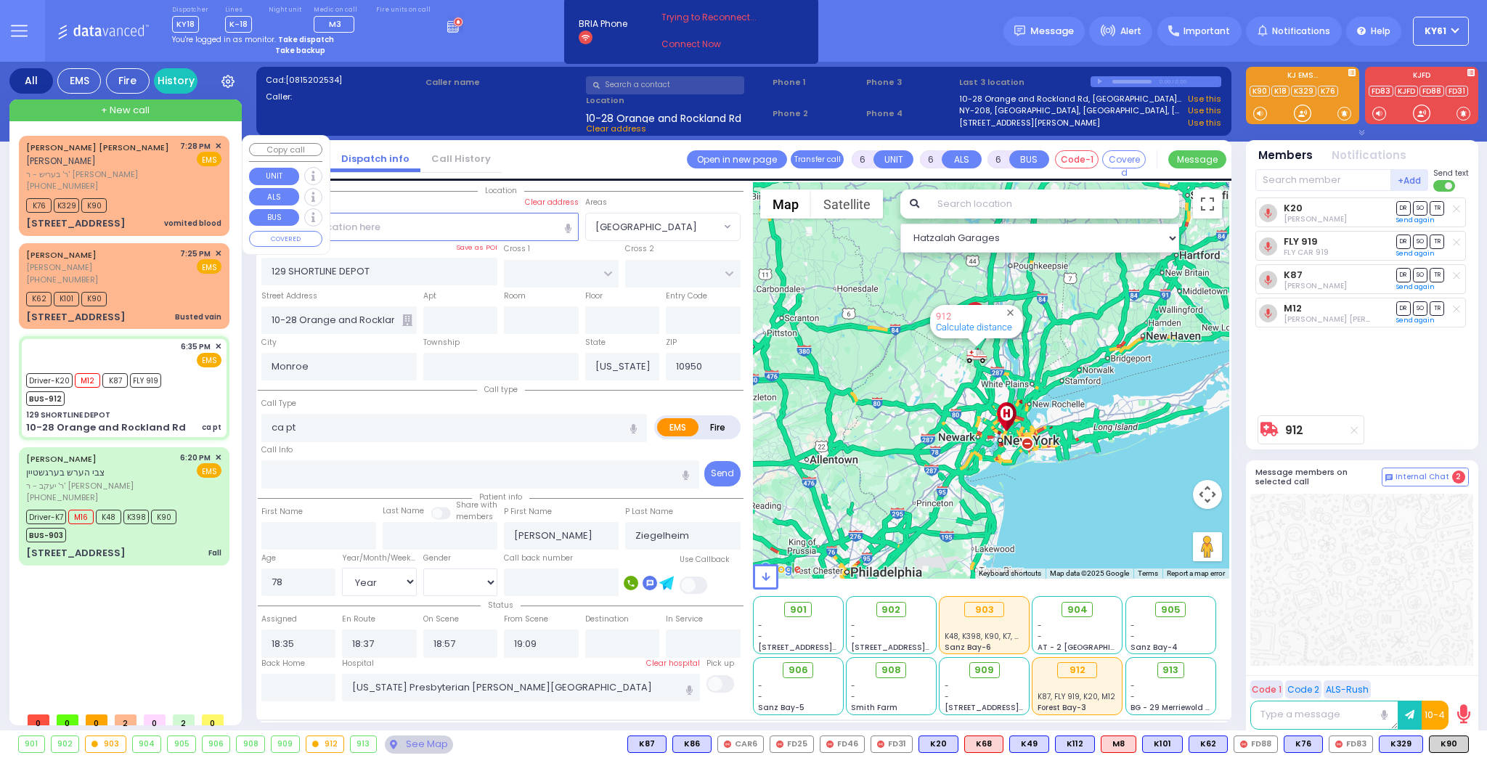
select select
radio input "true"
select select "Year"
select select "[DEMOGRAPHIC_DATA]"
select select "Hatzalah Garages"
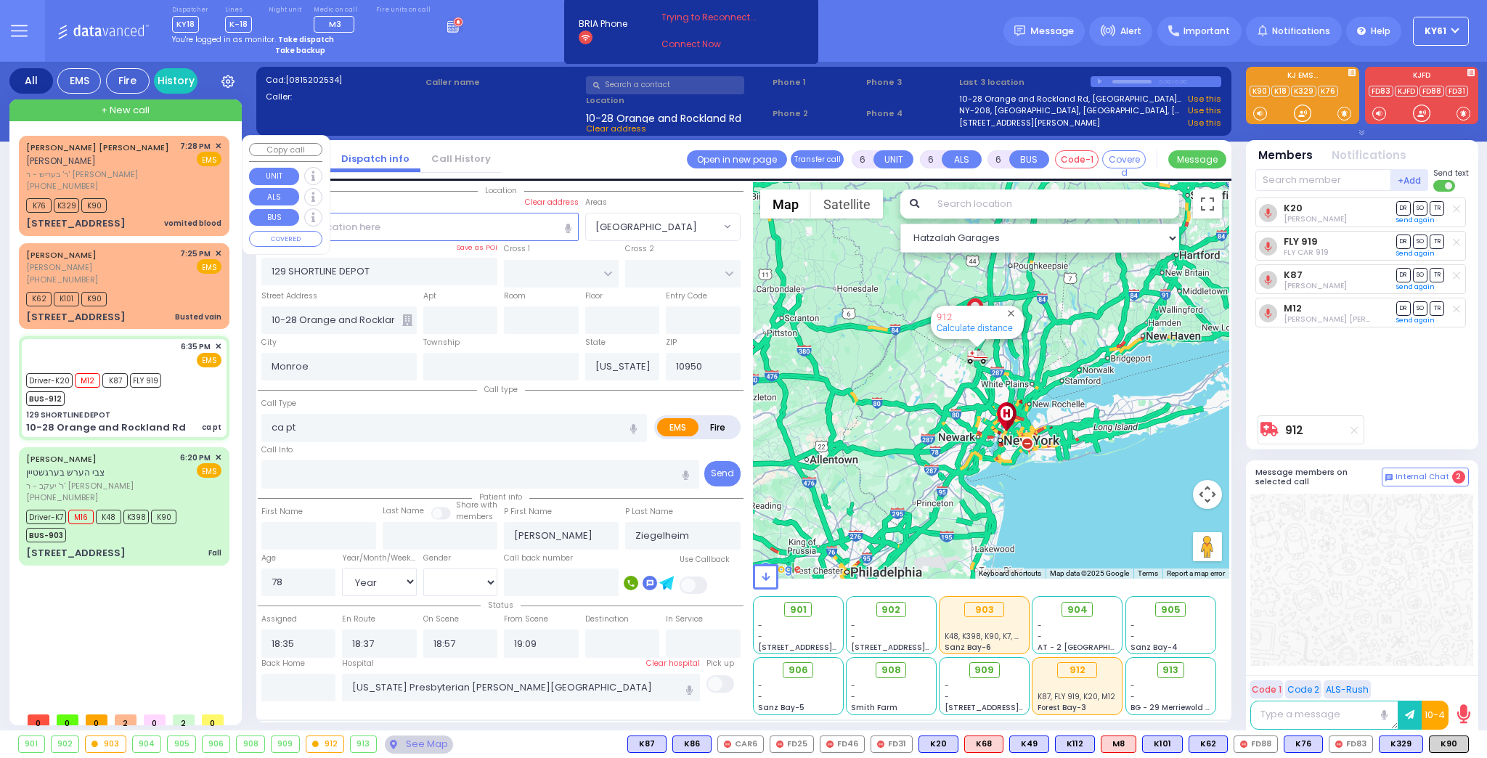
select select
radio input "true"
select select "Year"
select select "[DEMOGRAPHIC_DATA]"
select select "Hatzalah Garages"
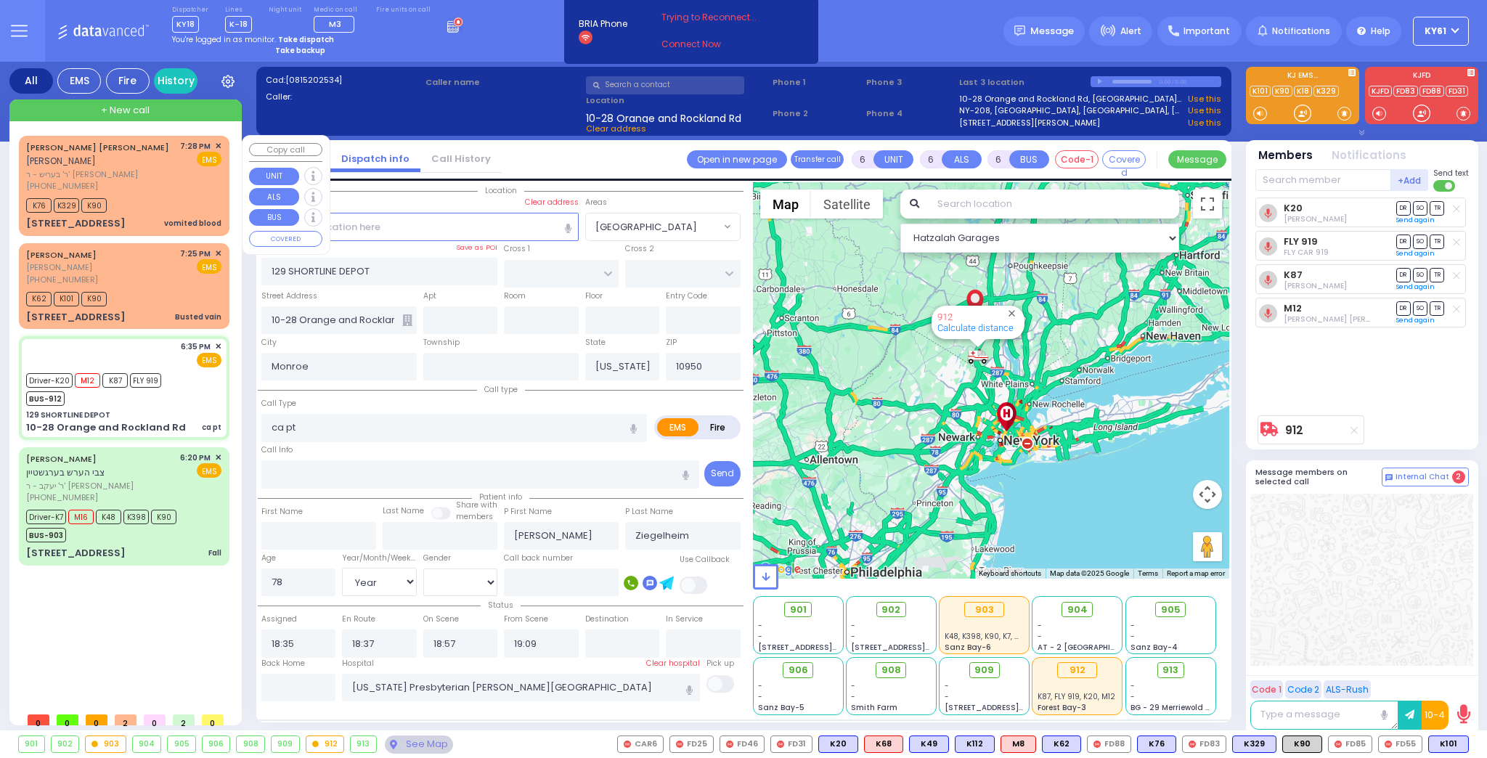
select select
radio input "true"
select select "Year"
select select "[DEMOGRAPHIC_DATA]"
select select "Hatzalah Garages"
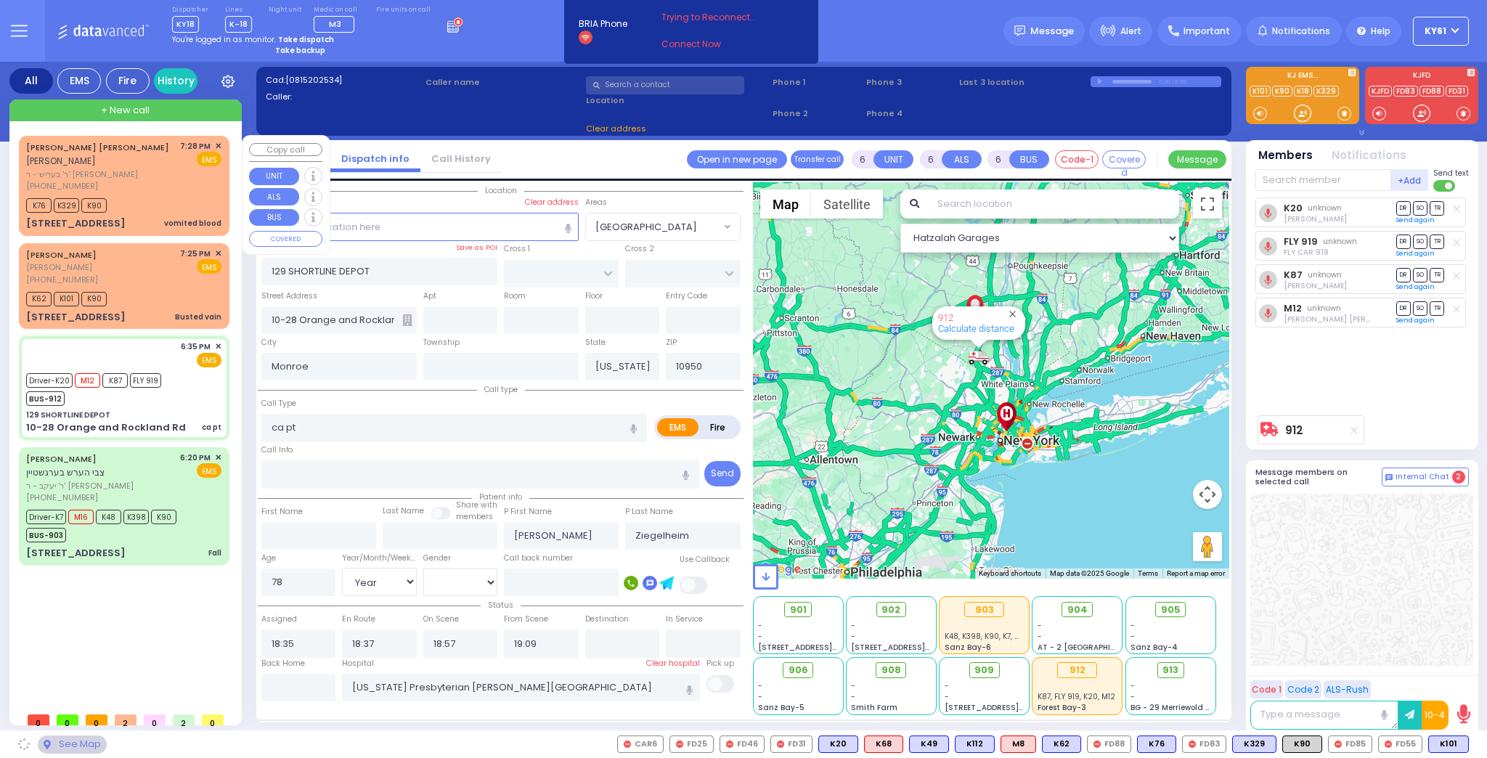
select select
radio input "true"
select select "Year"
select select "[DEMOGRAPHIC_DATA]"
select select "Hatzalah Garages"
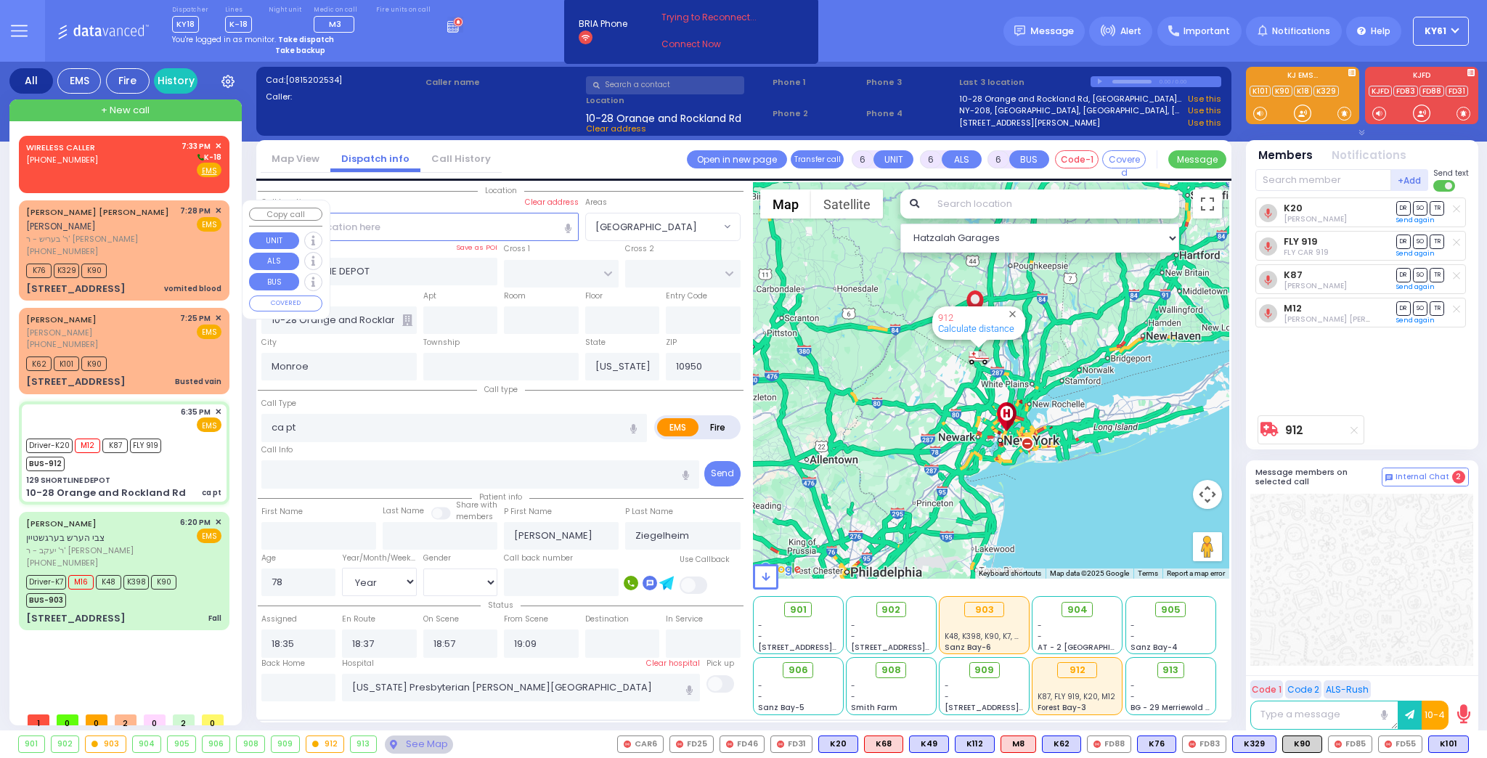
select select
radio input "true"
select select "Year"
select select "[DEMOGRAPHIC_DATA]"
select select "Hatzalah Garages"
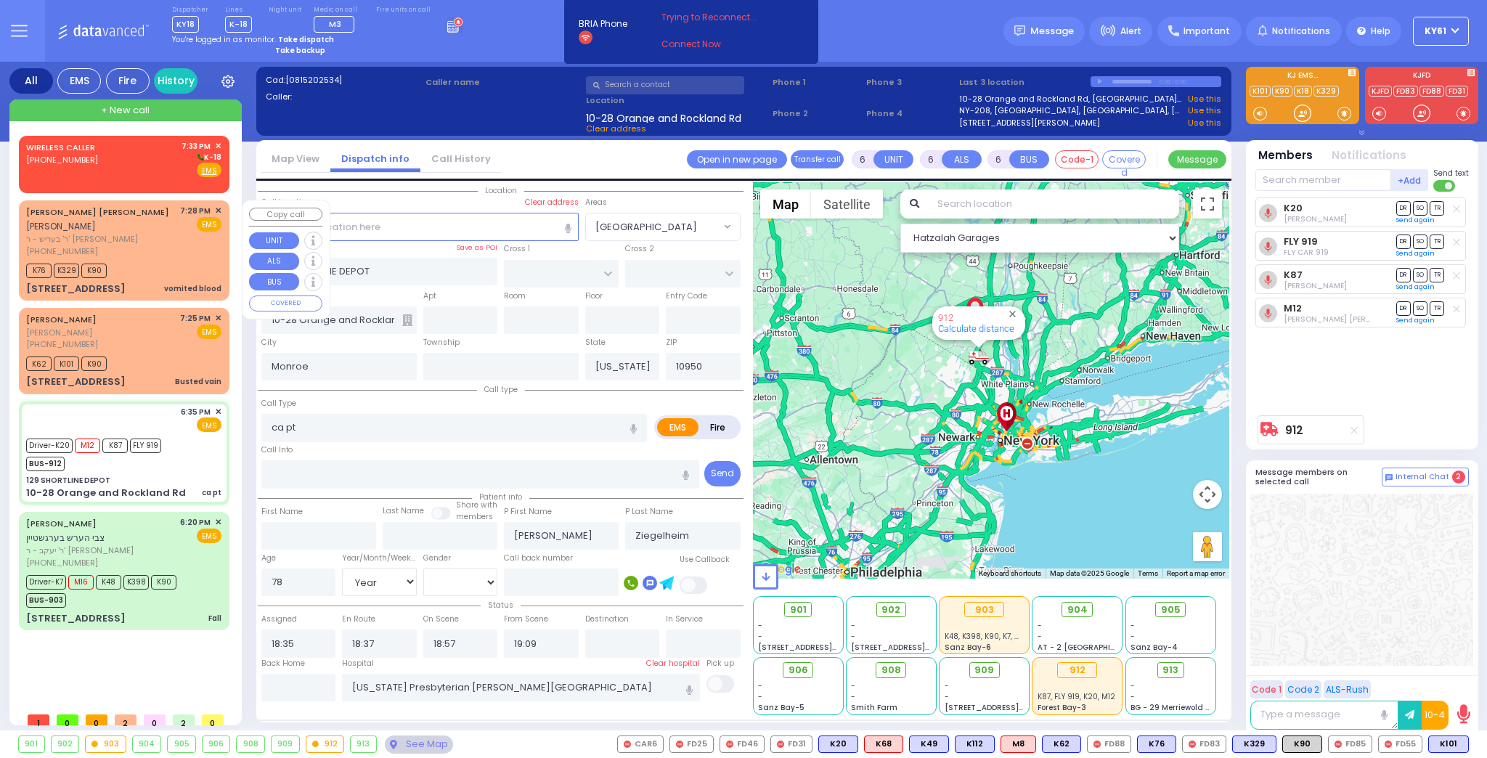
select select
select select "Year"
select select "[DEMOGRAPHIC_DATA]"
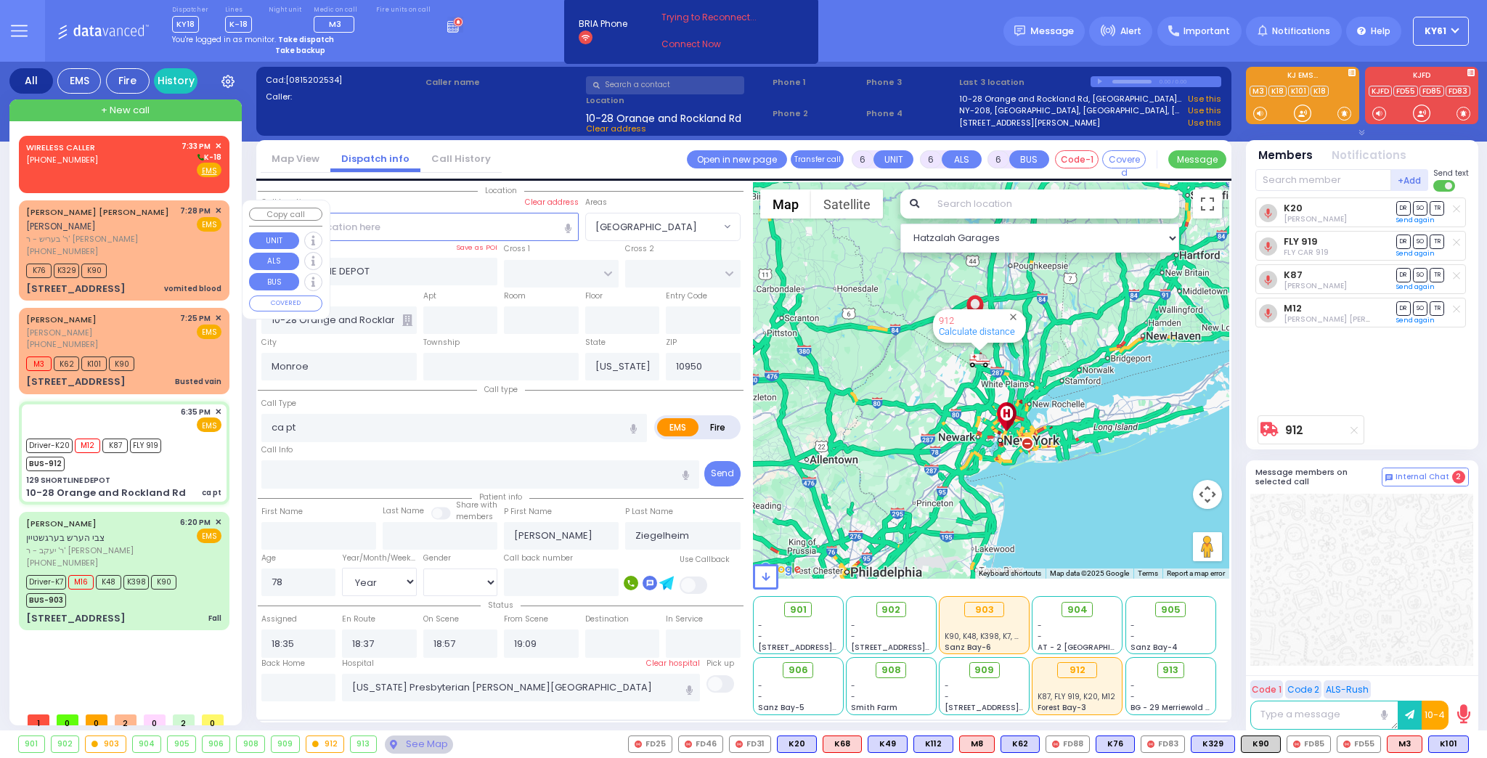
select select
radio input "true"
select select "Year"
select select "[DEMOGRAPHIC_DATA]"
type input "19:55"
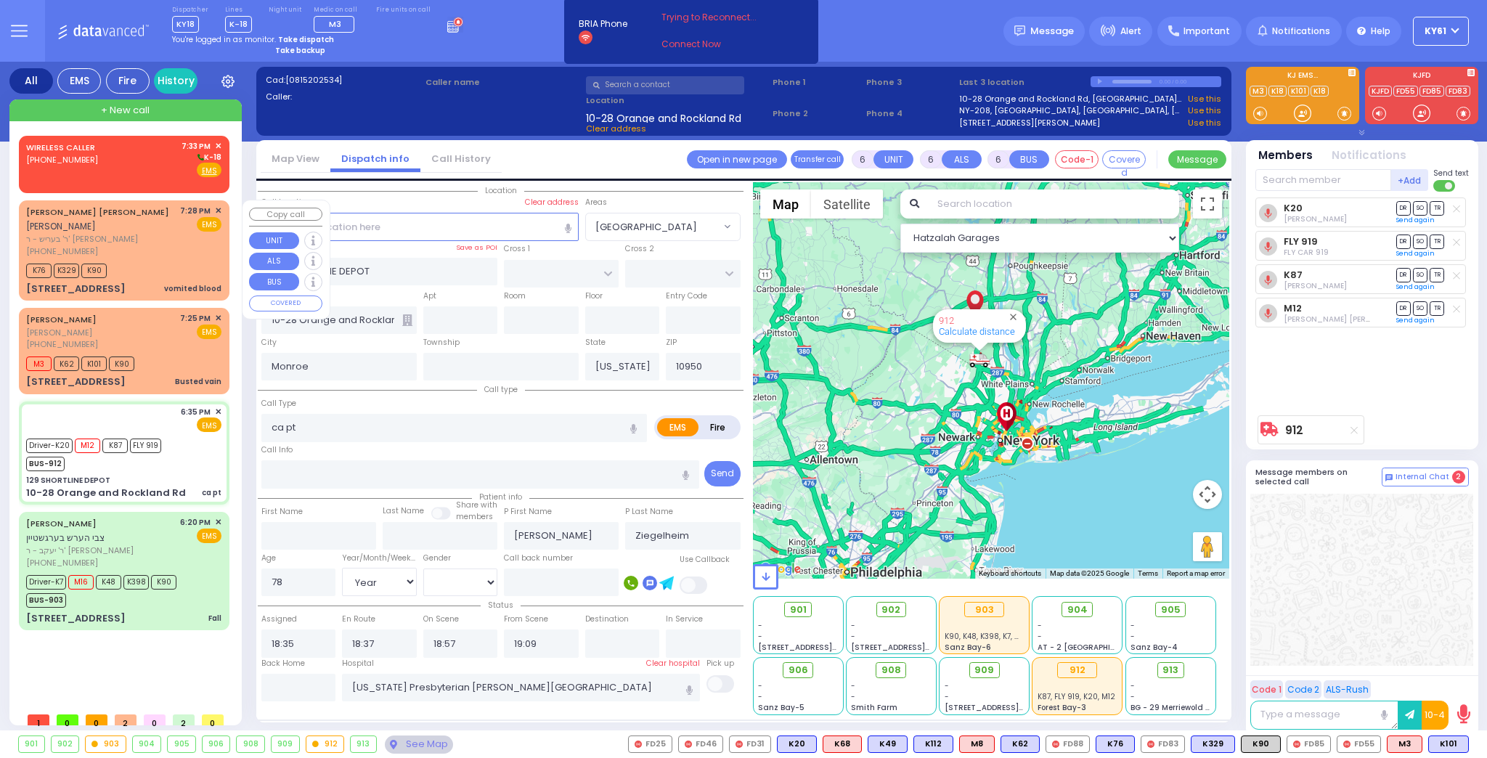
type input "20:15"
select select "Hatzalah Garages"
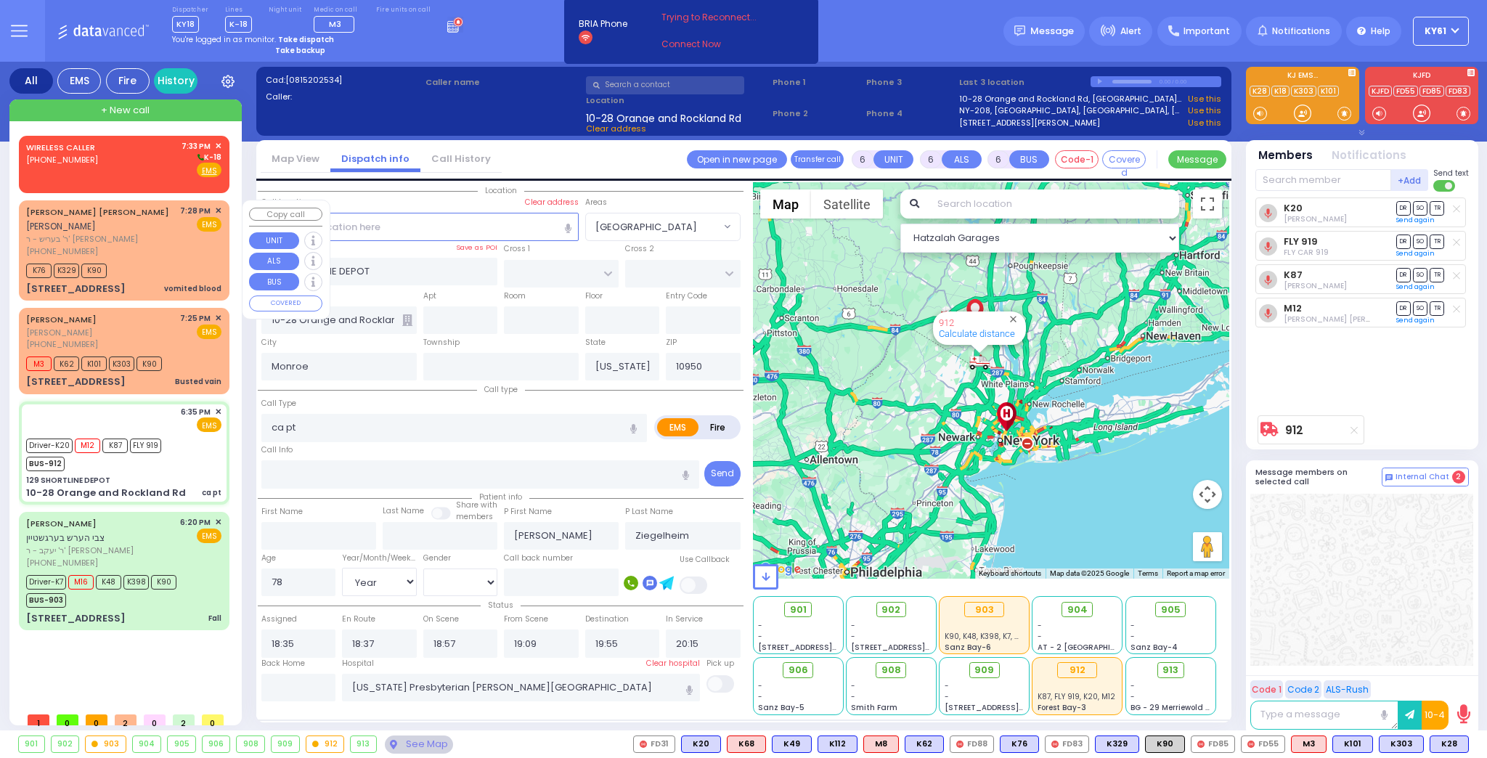
select select
radio input "true"
select select "Year"
select select "[DEMOGRAPHIC_DATA]"
select select "Hatzalah Garages"
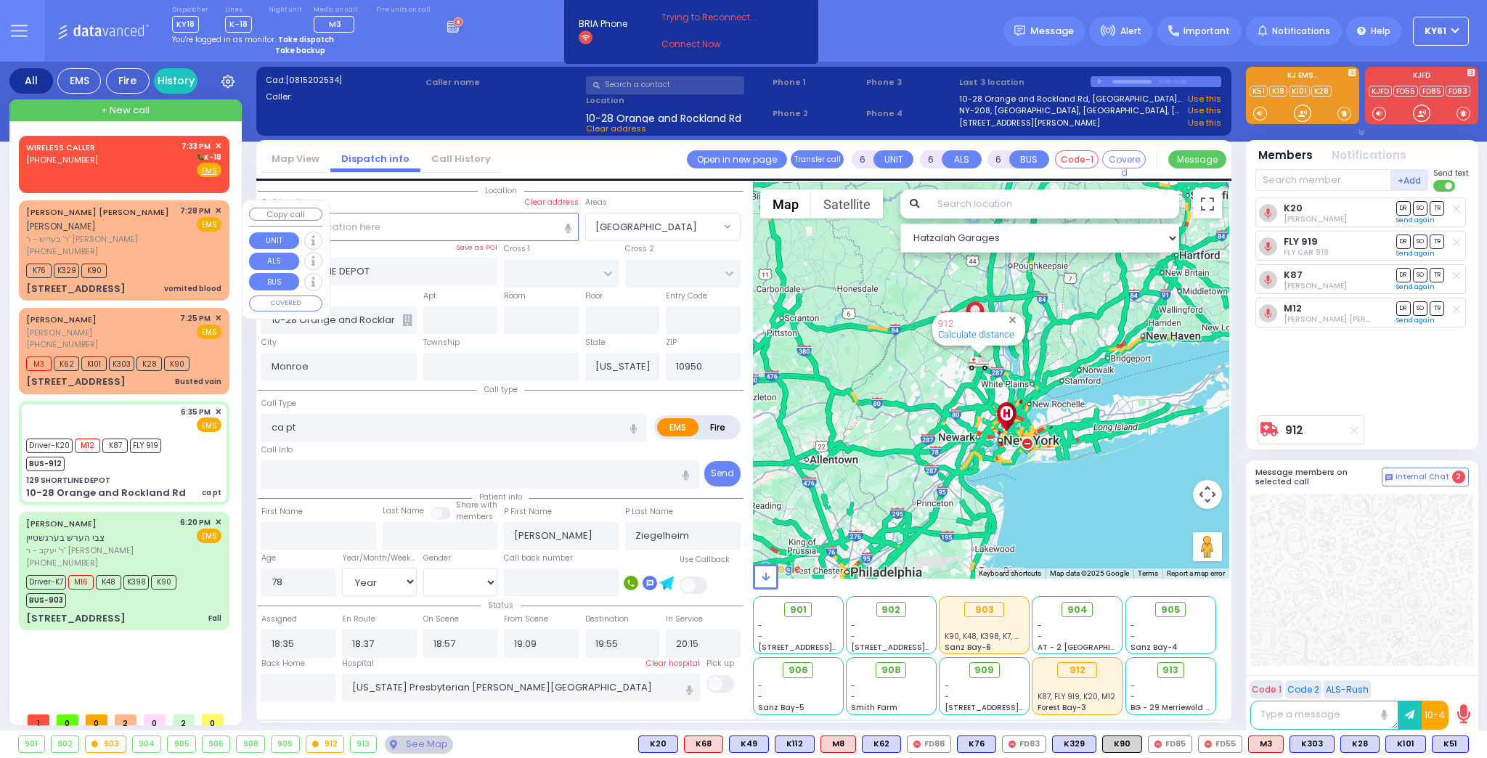
select select
radio input "true"
select select "Year"
select select "[DEMOGRAPHIC_DATA]"
select select "Hatzalah Garages"
